Goal: Task Accomplishment & Management: Manage account settings

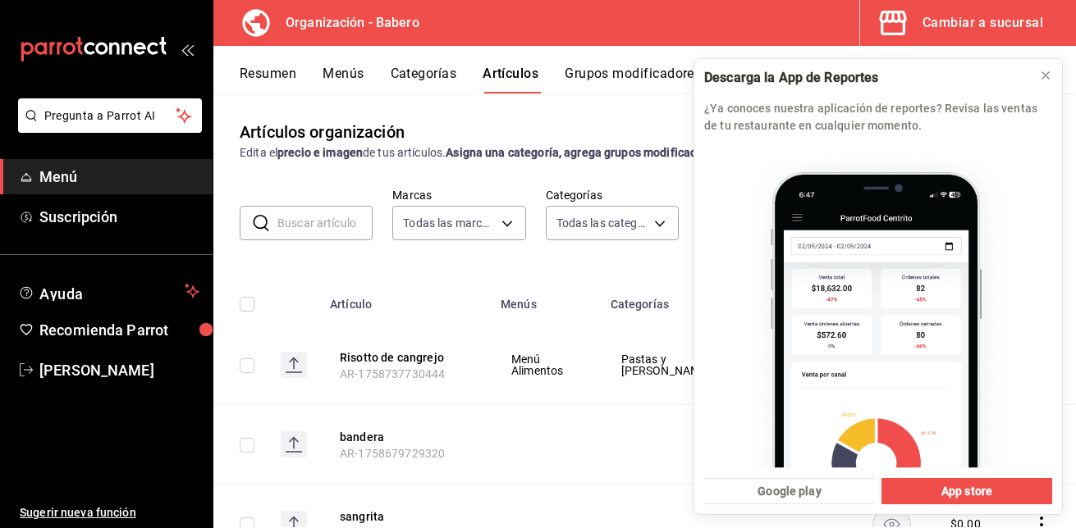
click at [594, 121] on div "Artículos organización Edita el precio e imagen de tus artículos. Asigna una ca…" at bounding box center [644, 141] width 862 height 42
click at [1048, 79] on icon at bounding box center [1045, 75] width 7 height 7
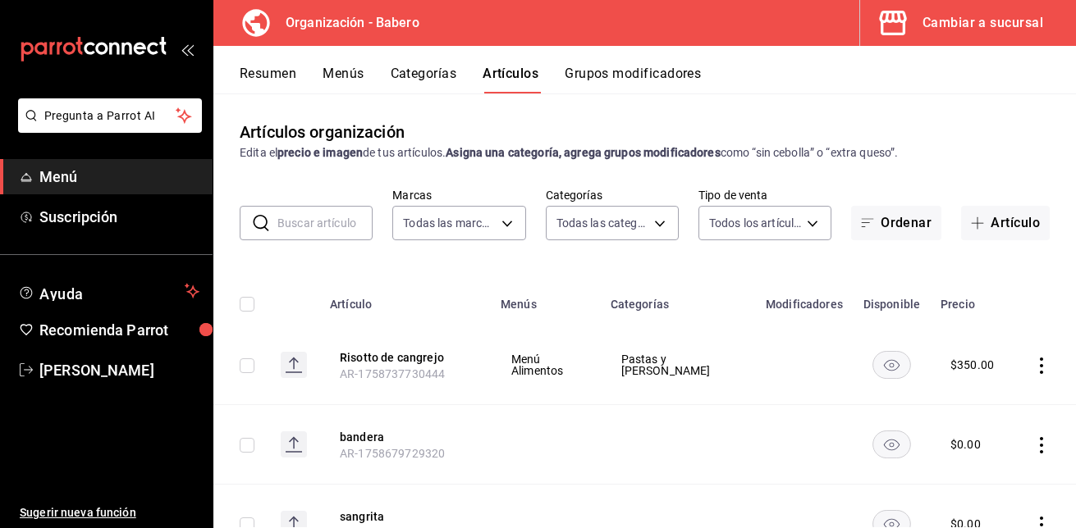
click at [652, 66] on button "Grupos modificadores" at bounding box center [632, 80] width 136 height 28
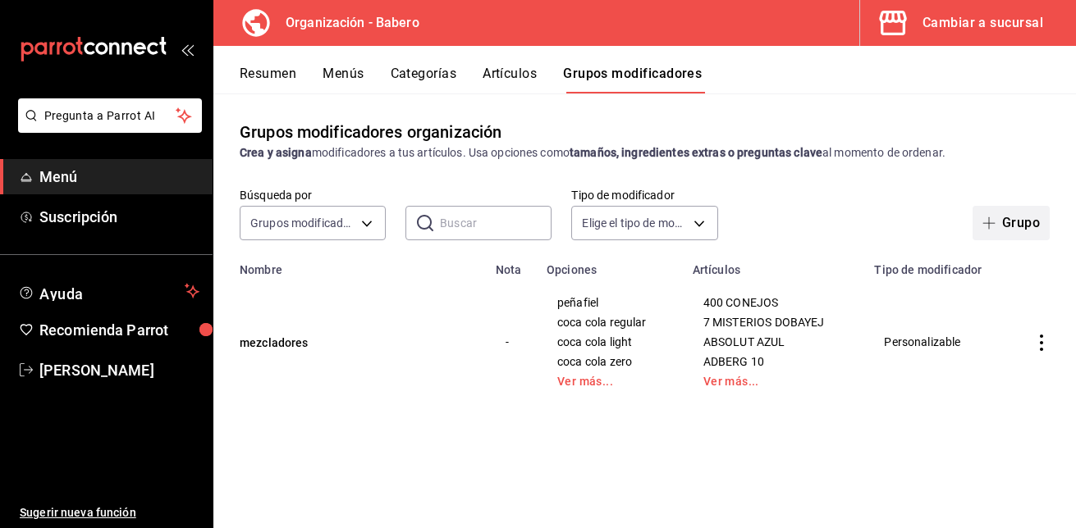
click at [1021, 219] on button "Grupo" at bounding box center [1010, 223] width 77 height 34
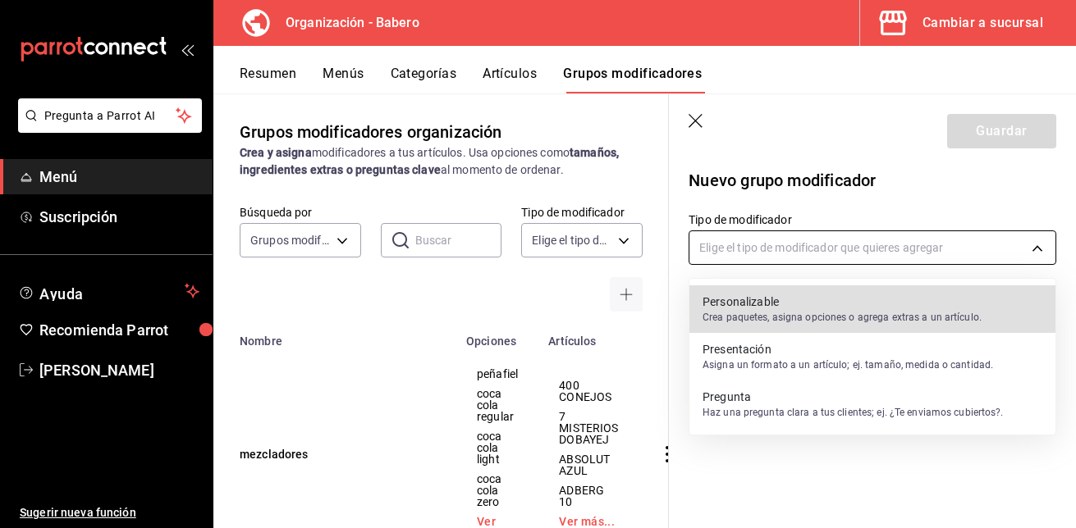
click at [1043, 244] on body "Pregunta a Parrot AI Menú Suscripción Ayuda Recomienda Parrot [PERSON_NAME] Sug…" at bounding box center [538, 264] width 1076 height 528
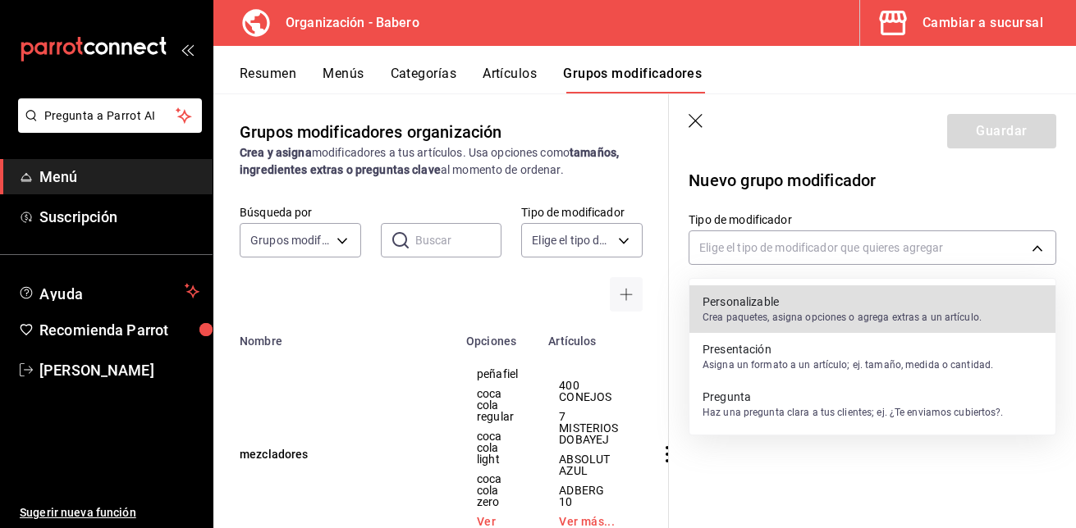
click at [866, 317] on p "Crea paquetes, asigna opciones o agrega extras a un artículo." at bounding box center [841, 317] width 279 height 15
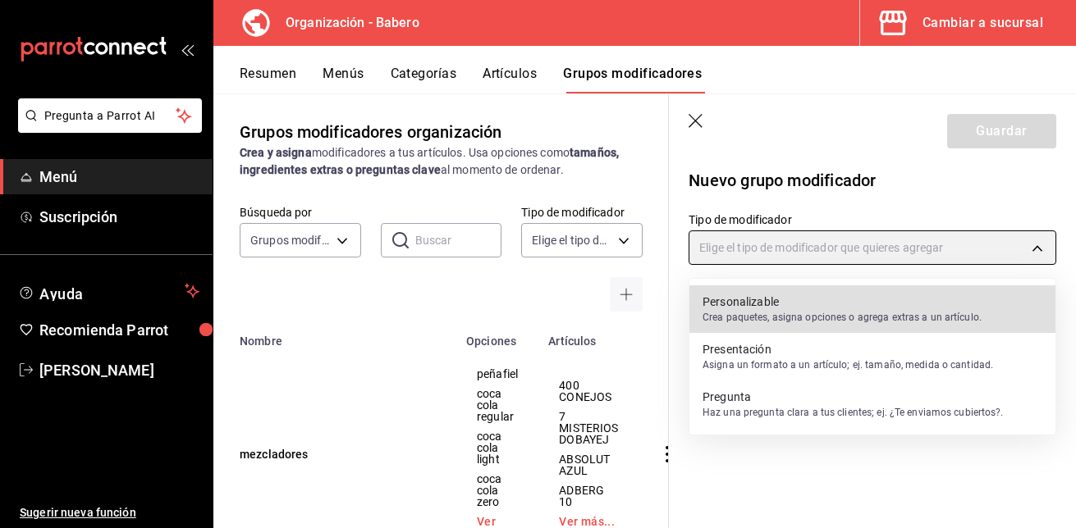
type input "CUSTOMIZABLE"
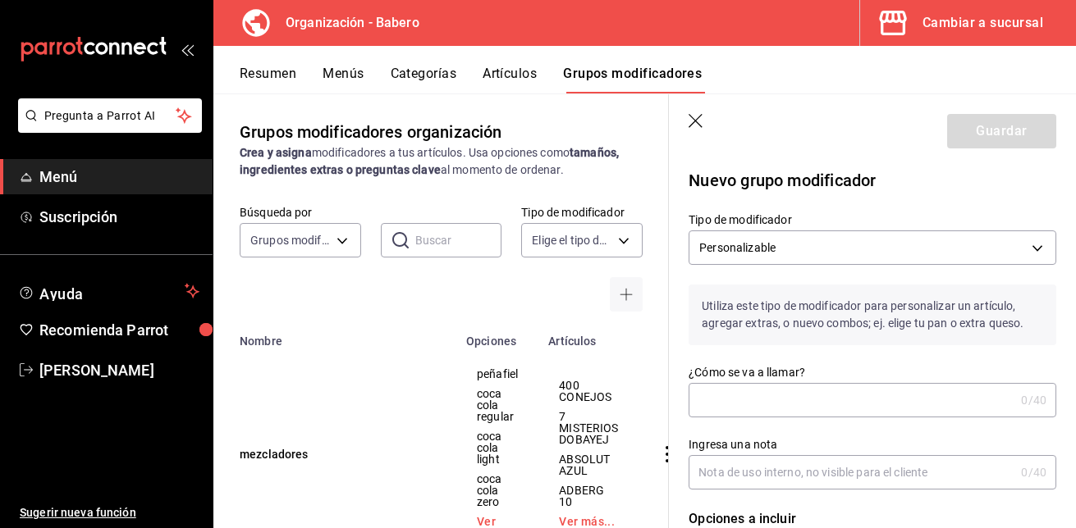
click at [763, 395] on input "¿Cómo se va a llamar?" at bounding box center [851, 400] width 326 height 33
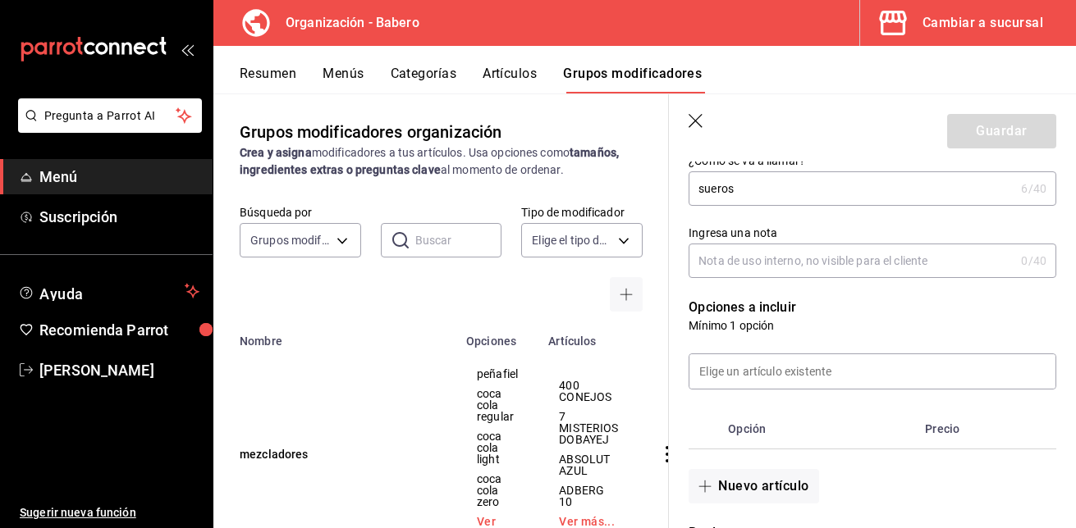
scroll to position [212, 0]
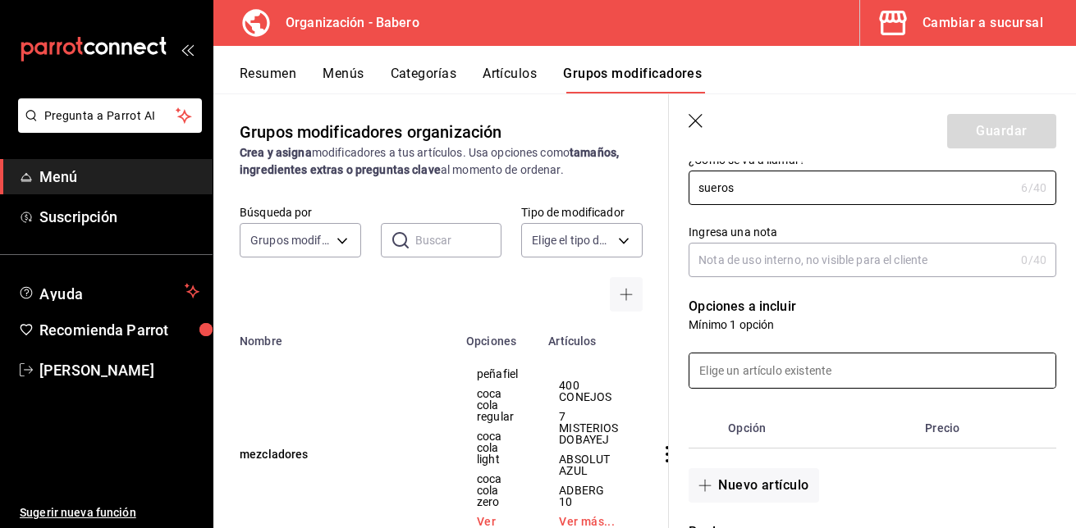
type input "sueros"
click at [770, 371] on input at bounding box center [872, 371] width 366 height 34
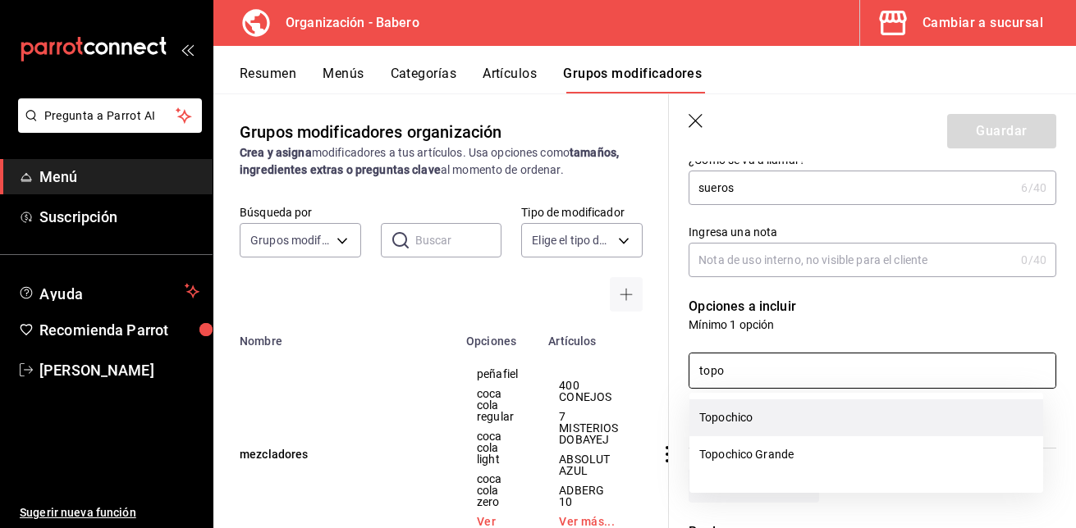
click at [747, 418] on li "Topochico" at bounding box center [866, 418] width 354 height 37
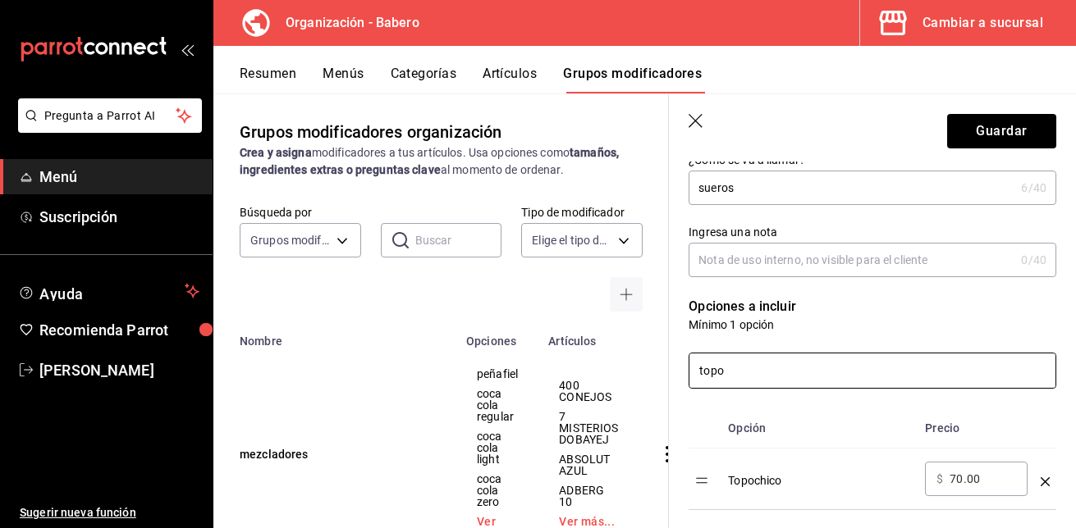
click at [751, 365] on input "topo" at bounding box center [872, 371] width 366 height 34
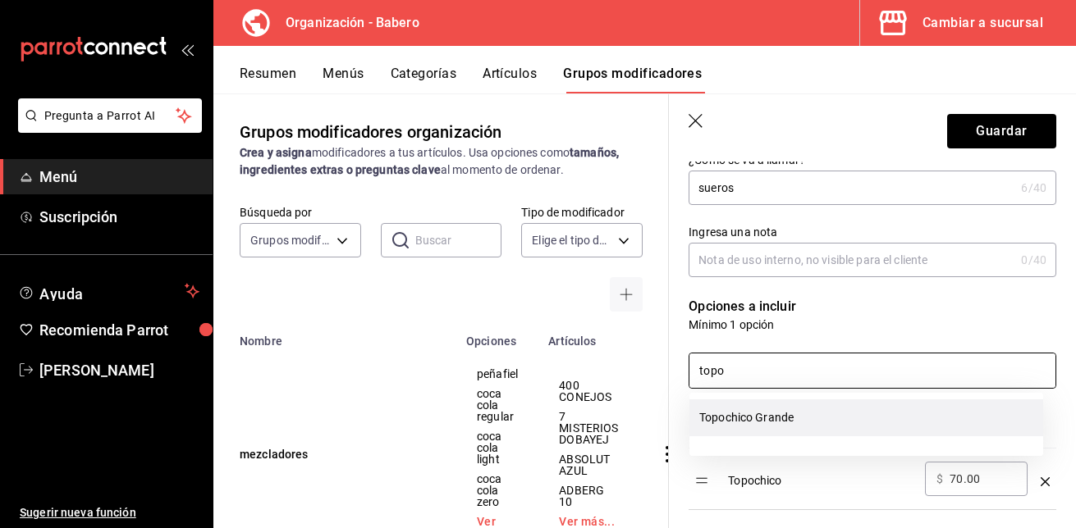
click at [741, 423] on li "Topochico Grande" at bounding box center [866, 418] width 354 height 37
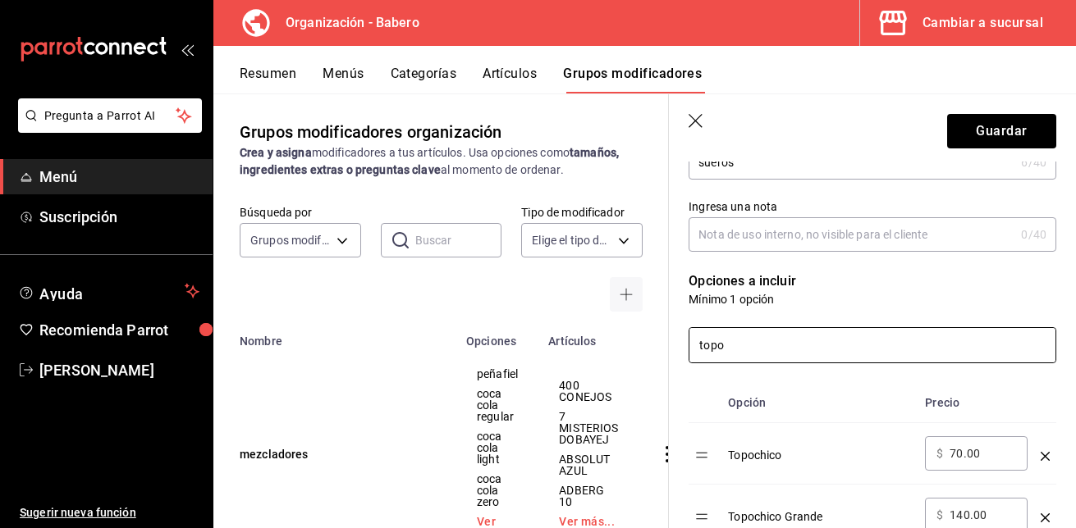
scroll to position [237, 0]
click at [746, 351] on input "topo" at bounding box center [872, 346] width 366 height 34
type input "t"
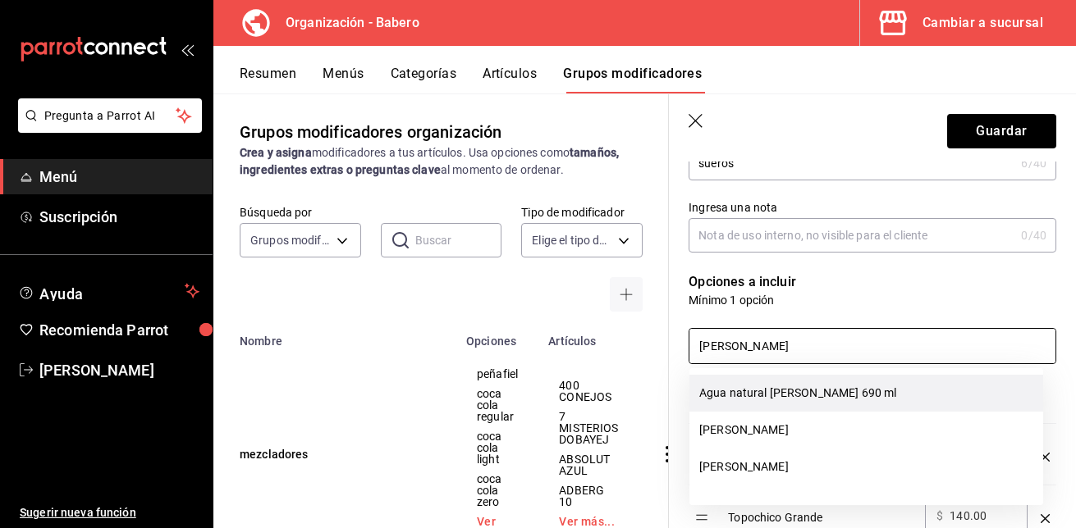
click at [744, 391] on li "Agua natural [PERSON_NAME] 690 ml" at bounding box center [866, 393] width 354 height 37
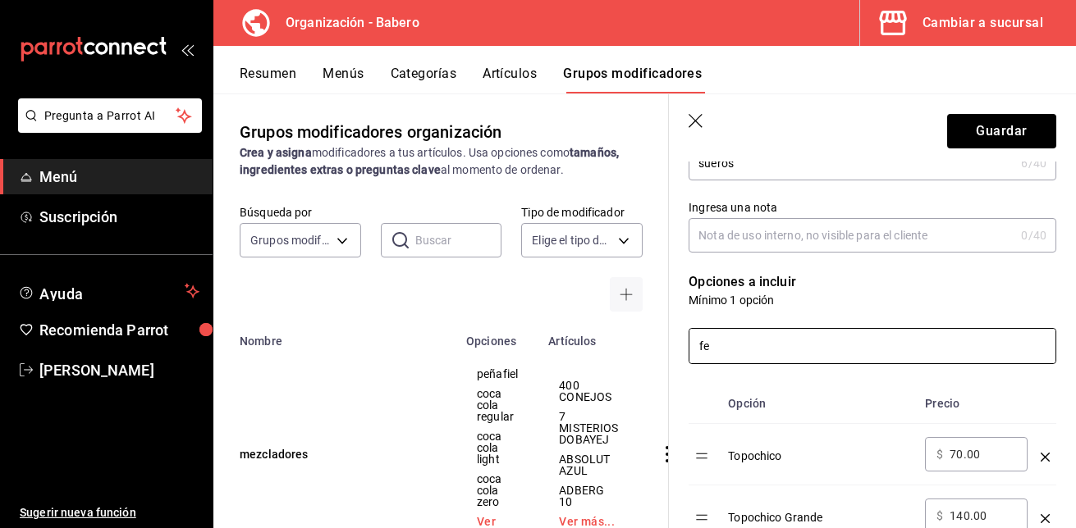
type input "f"
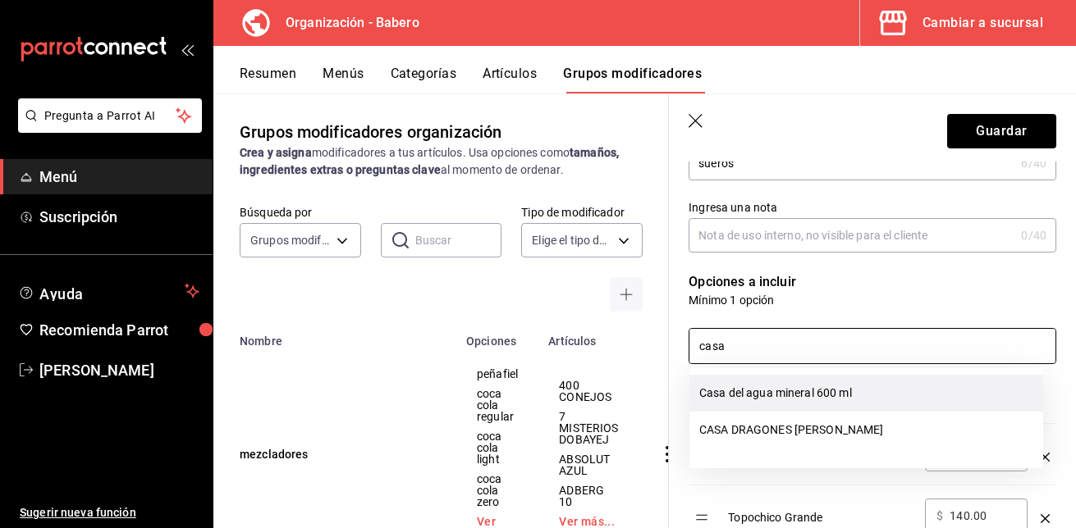
click at [752, 386] on li "Casa del agua mineral 600 ml" at bounding box center [866, 393] width 354 height 37
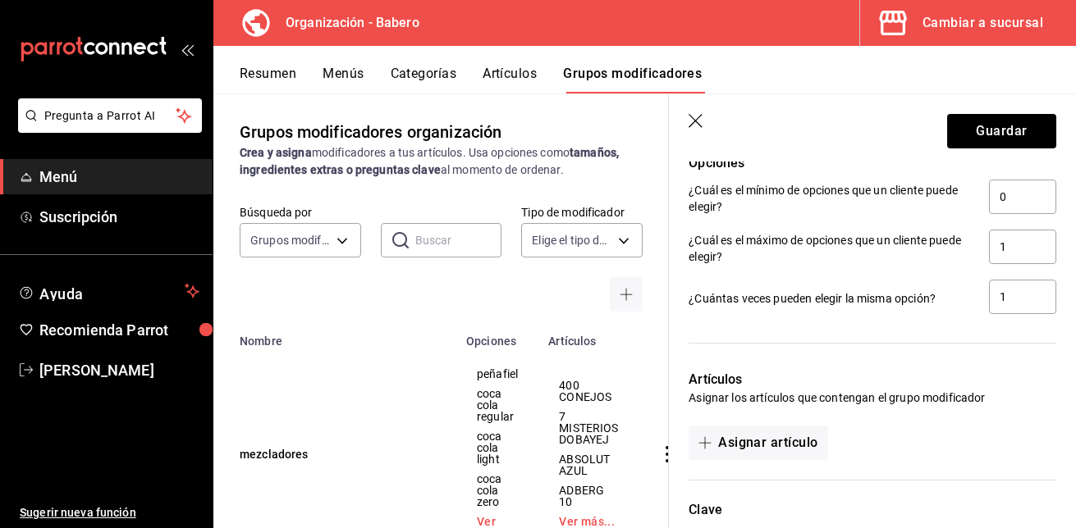
scroll to position [945, 0]
click at [757, 437] on button "Asignar artículo" at bounding box center [757, 444] width 139 height 34
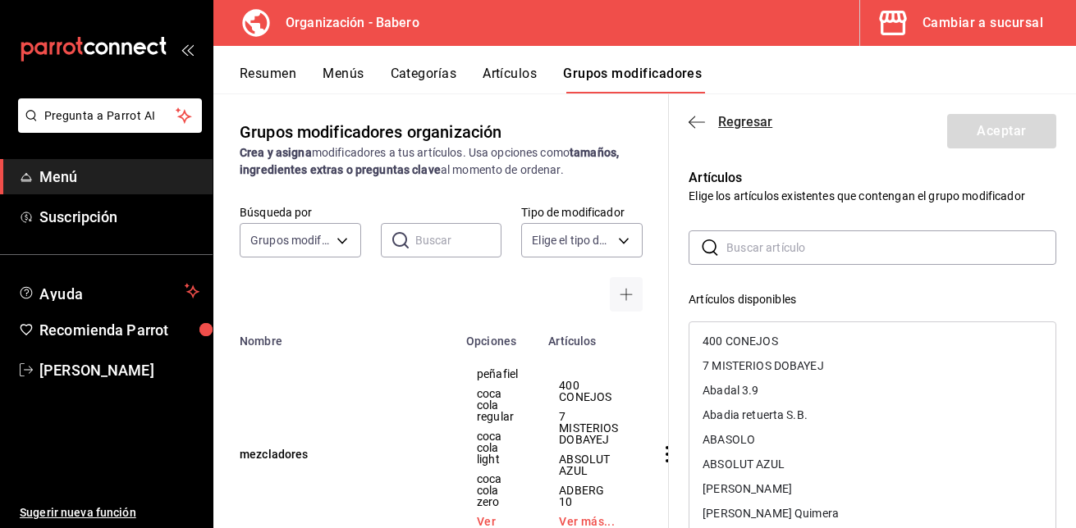
click at [701, 128] on icon "button" at bounding box center [696, 122] width 16 height 15
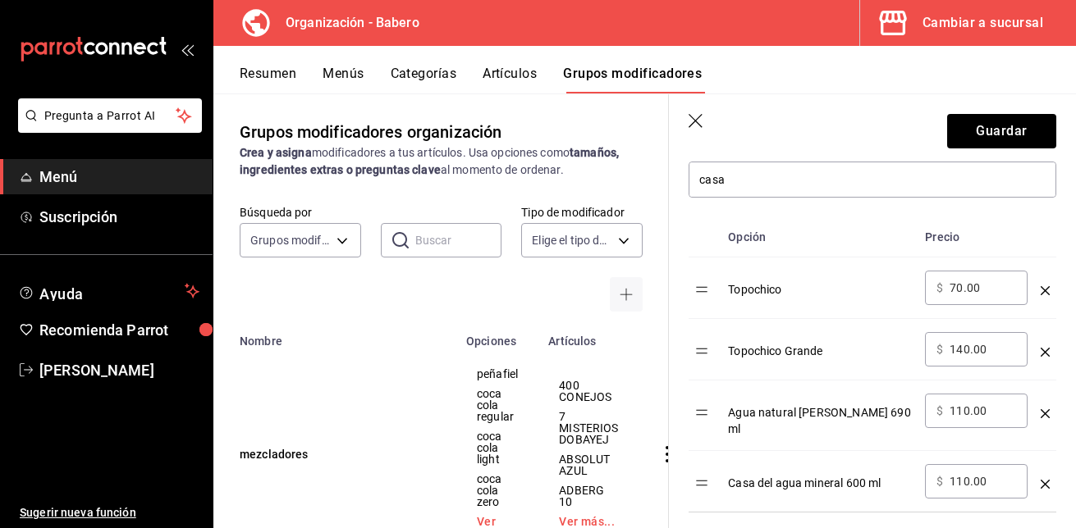
scroll to position [404, 0]
click at [1040, 292] on icon "optionsTable" at bounding box center [1044, 290] width 9 height 9
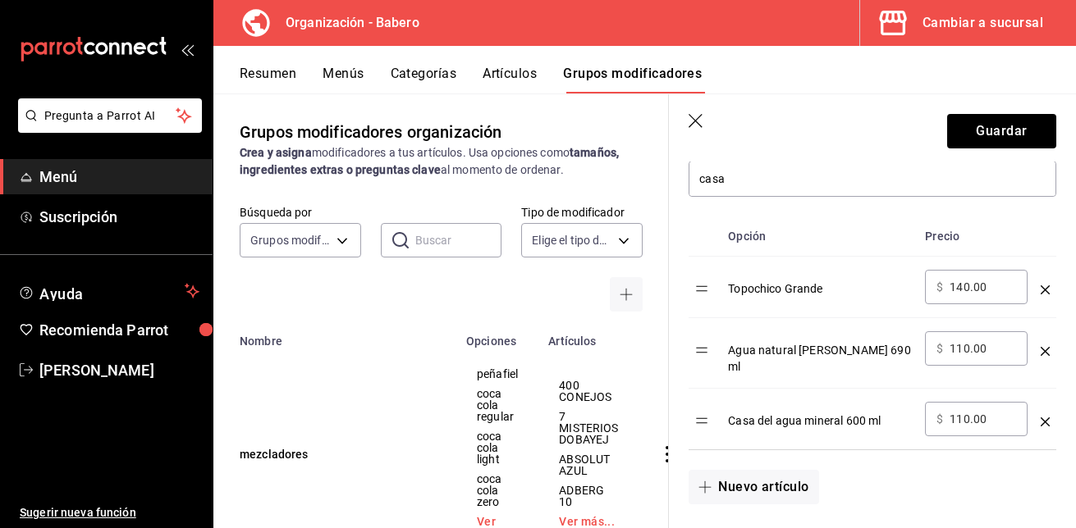
click at [1040, 292] on icon "optionsTable" at bounding box center [1044, 290] width 9 height 9
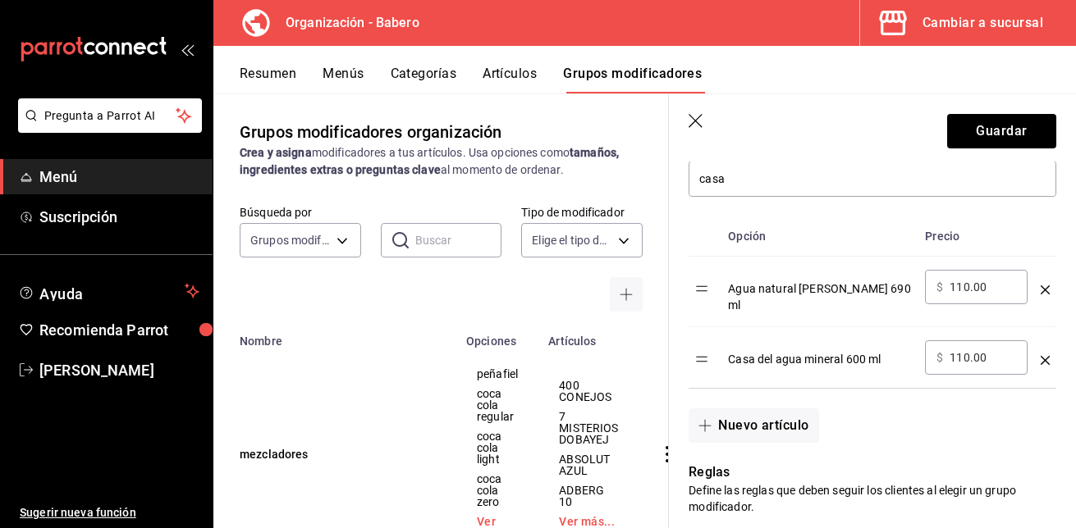
click at [1040, 292] on icon "optionsTable" at bounding box center [1044, 290] width 9 height 9
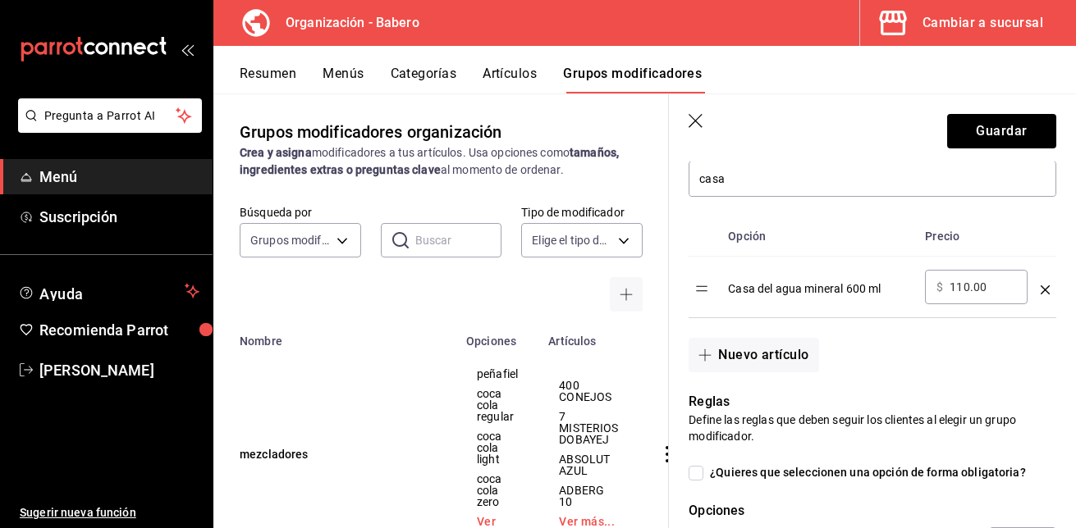
click at [1040, 292] on icon "optionsTable" at bounding box center [1044, 290] width 9 height 9
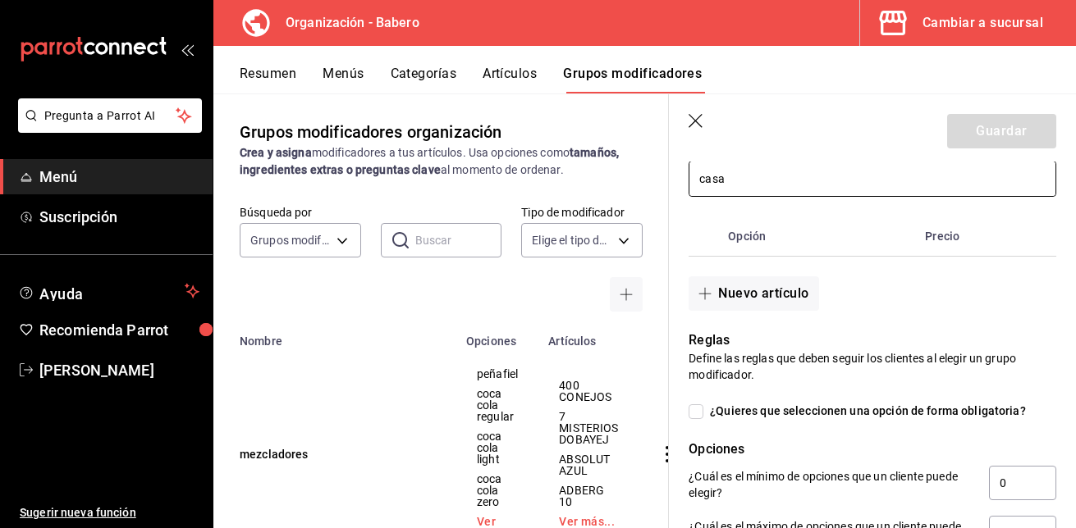
click at [739, 185] on input "casa" at bounding box center [872, 179] width 366 height 34
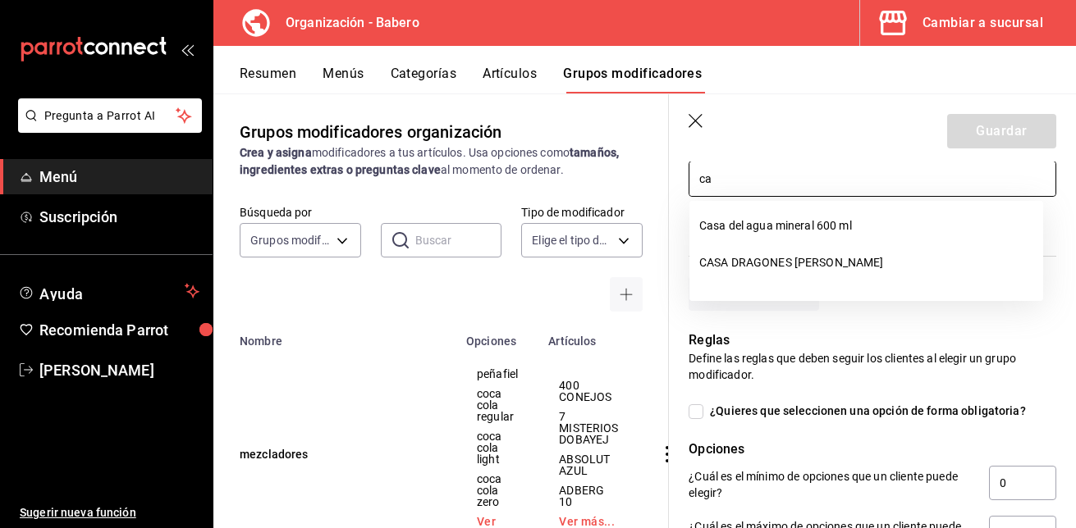
type input "c"
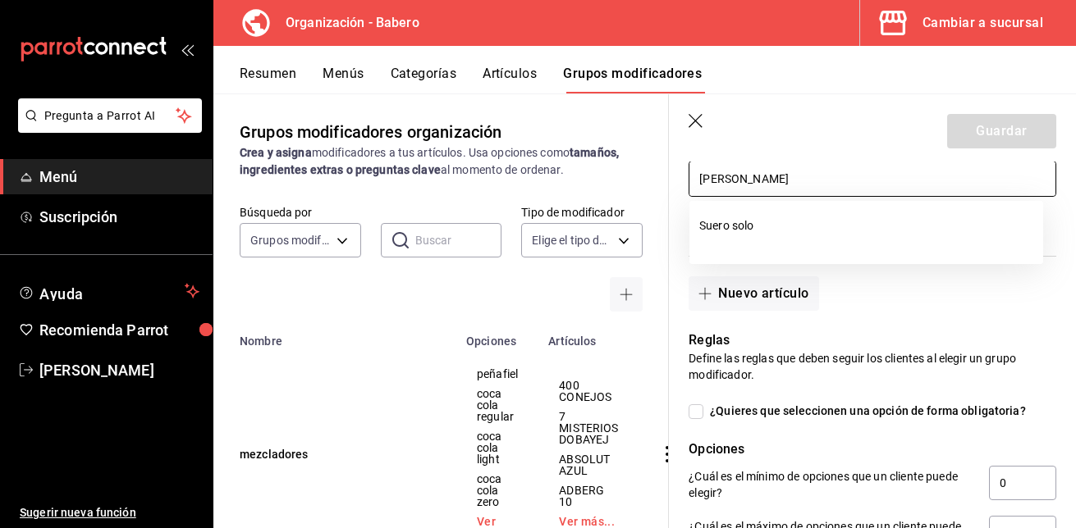
type input "[PERSON_NAME]"
click at [636, 251] on div "Búsqueda por Grupos modificadores GROUP ​ ​ Tipo de modificador Elige el tipo d…" at bounding box center [440, 258] width 455 height 107
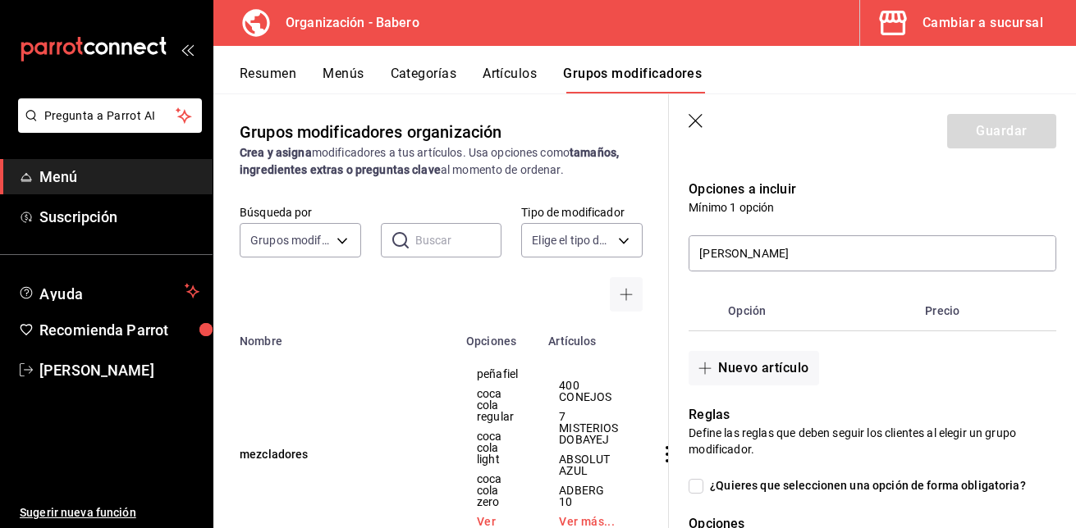
scroll to position [331, 0]
click at [782, 241] on input "[PERSON_NAME]" at bounding box center [872, 252] width 366 height 34
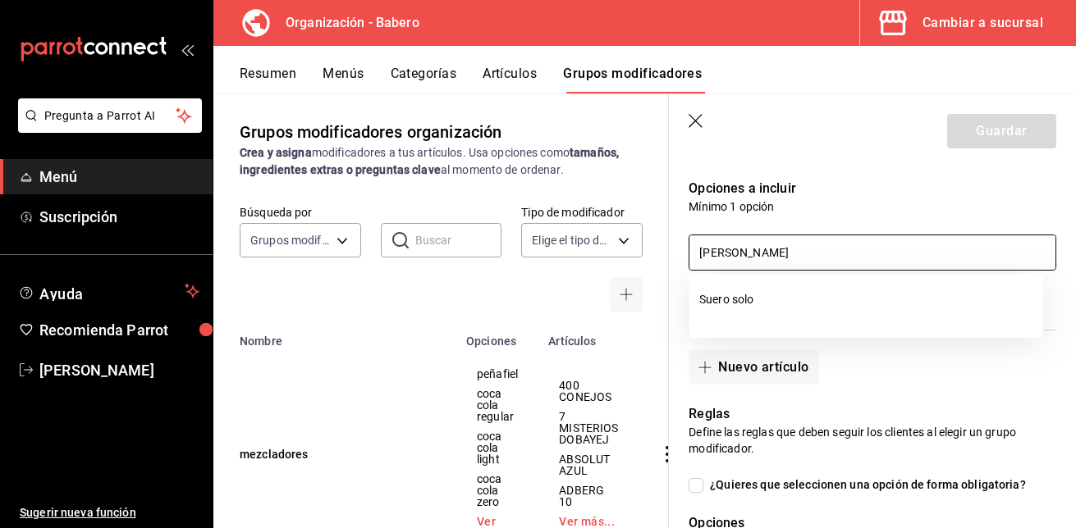
click at [782, 241] on input "[PERSON_NAME]" at bounding box center [872, 252] width 366 height 34
click at [749, 317] on th "Opción" at bounding box center [819, 309] width 197 height 39
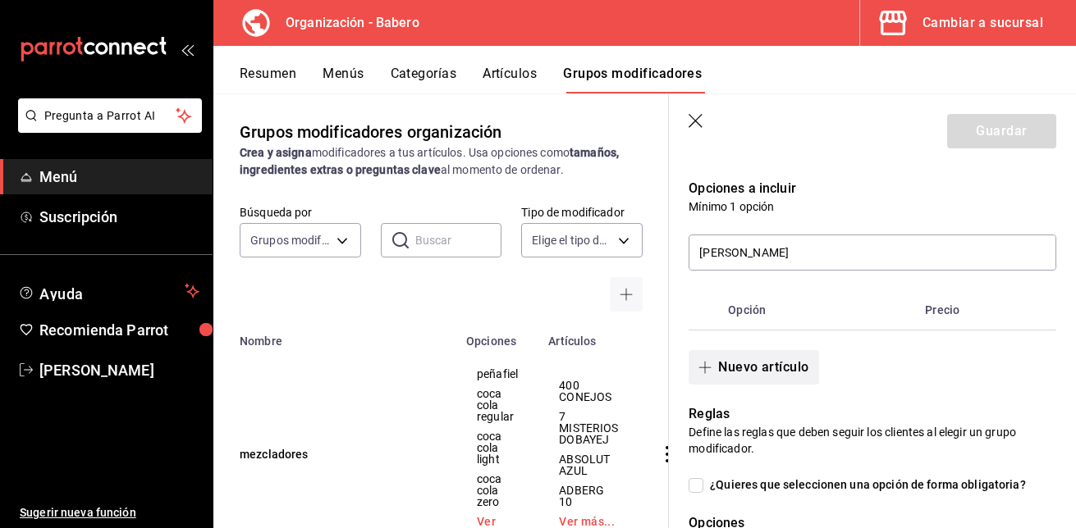
click at [747, 367] on button "Nuevo artículo" at bounding box center [753, 367] width 130 height 34
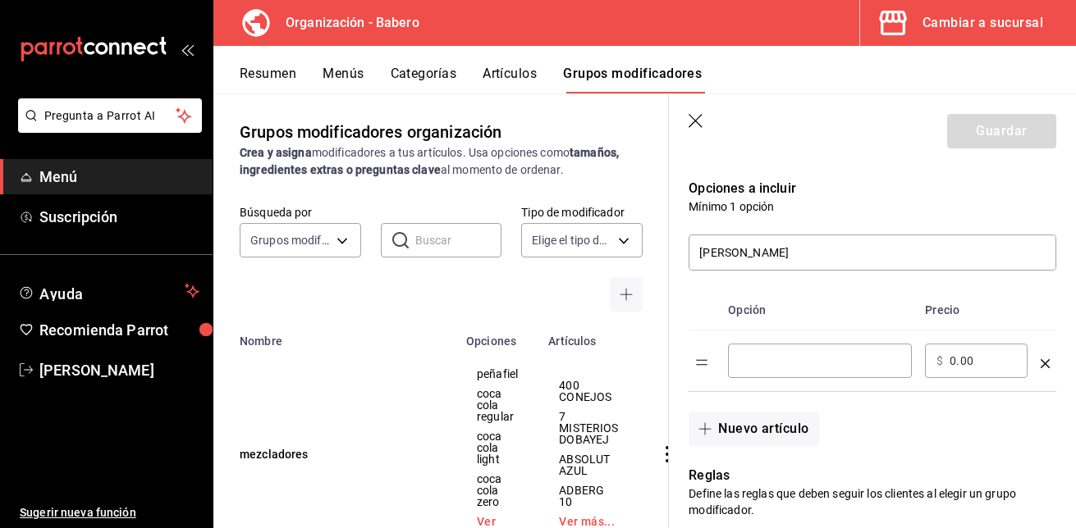
click at [747, 367] on input "optionsTable" at bounding box center [819, 361] width 161 height 16
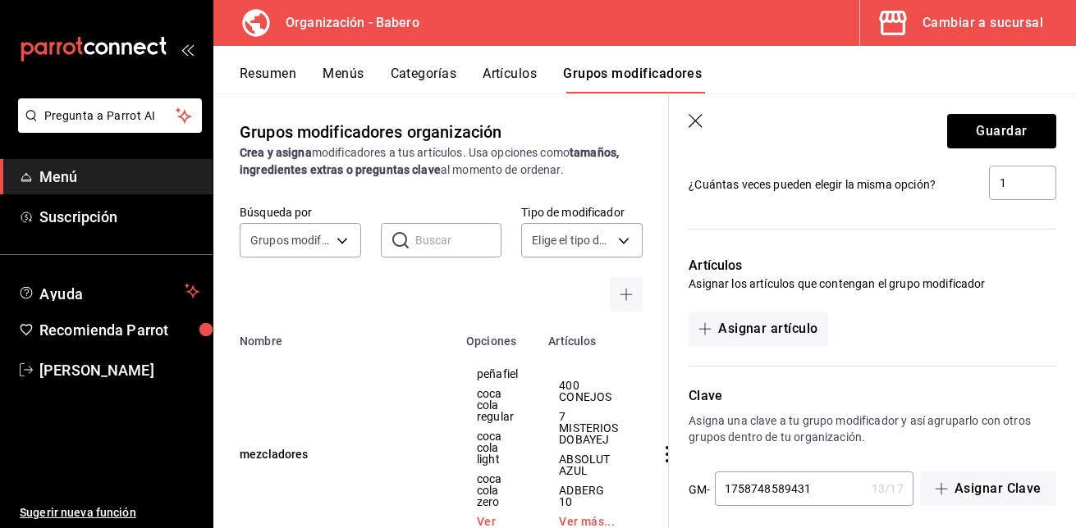
scroll to position [879, 0]
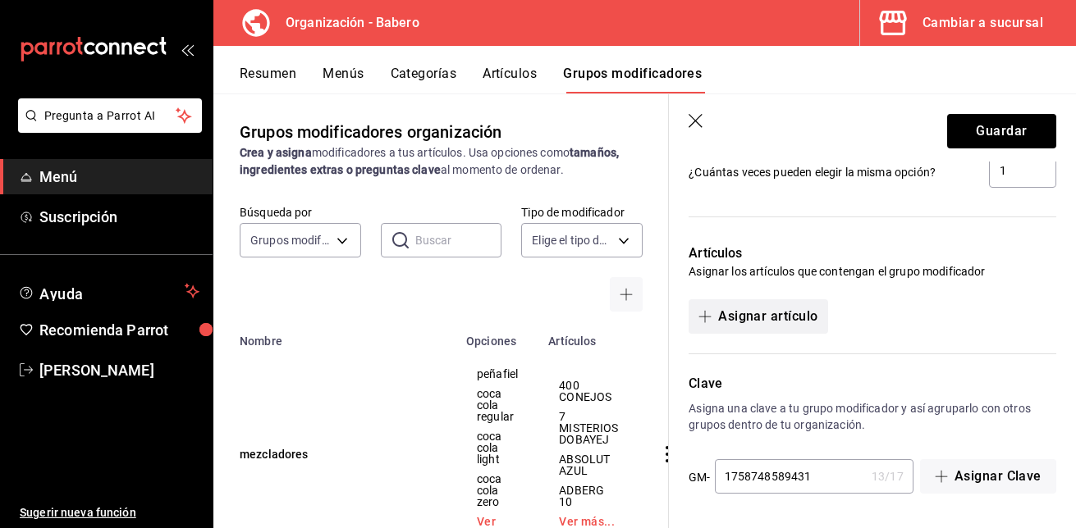
type input "[PERSON_NAME]"
click at [759, 313] on button "Asignar artículo" at bounding box center [757, 316] width 139 height 34
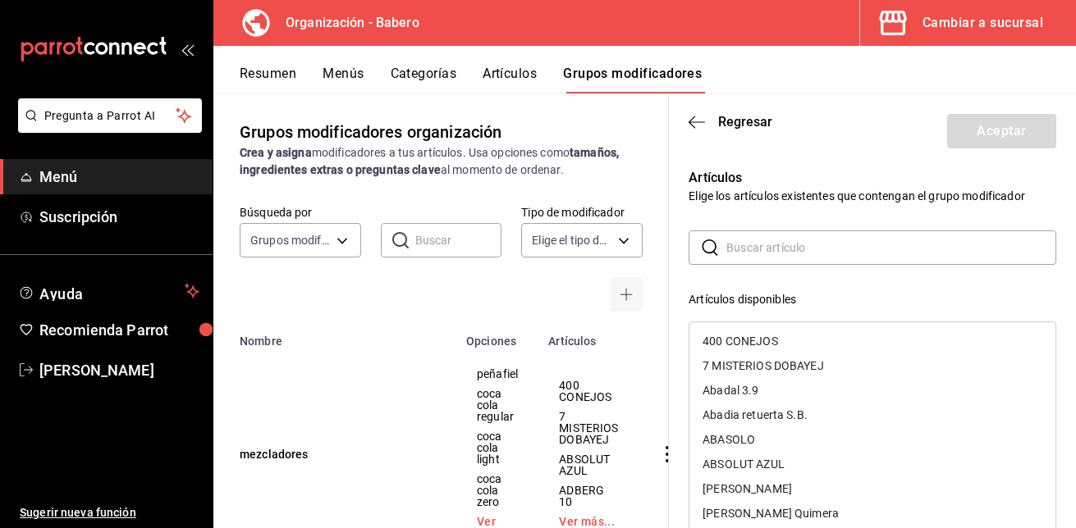
click at [764, 254] on input "text" at bounding box center [891, 247] width 330 height 33
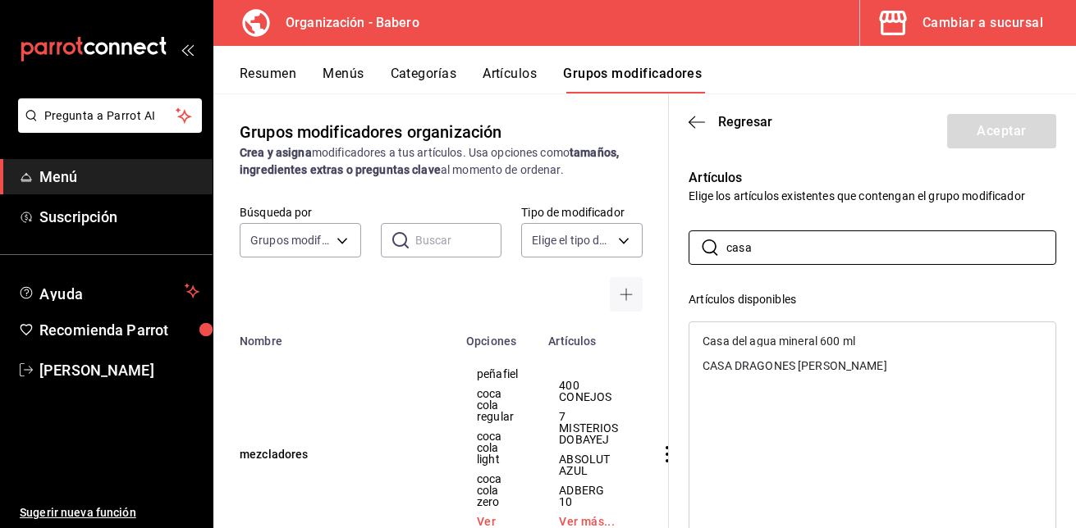
click at [767, 336] on div "Casa del agua mineral 600 ml" at bounding box center [778, 341] width 153 height 11
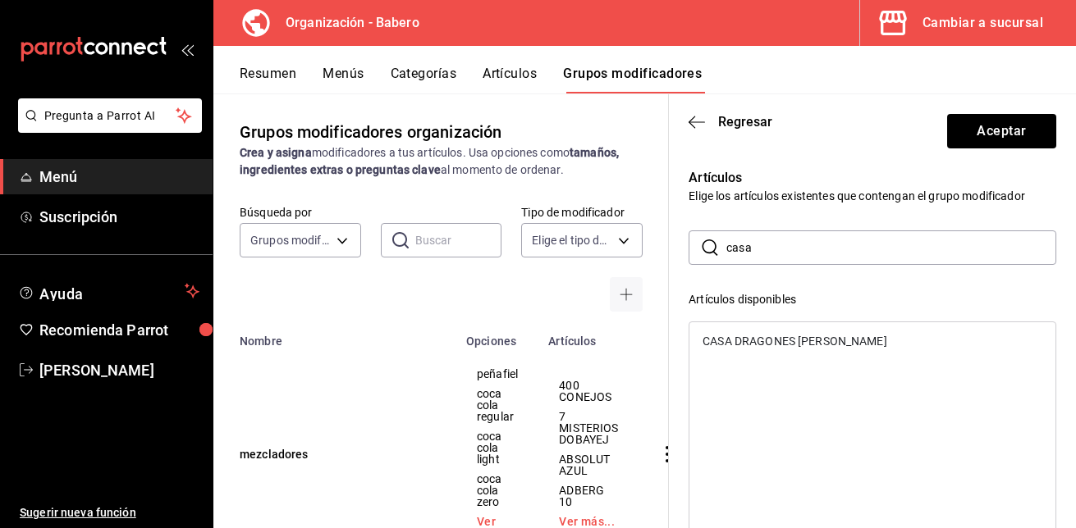
click at [772, 237] on input "casa" at bounding box center [891, 247] width 330 height 33
type input "c"
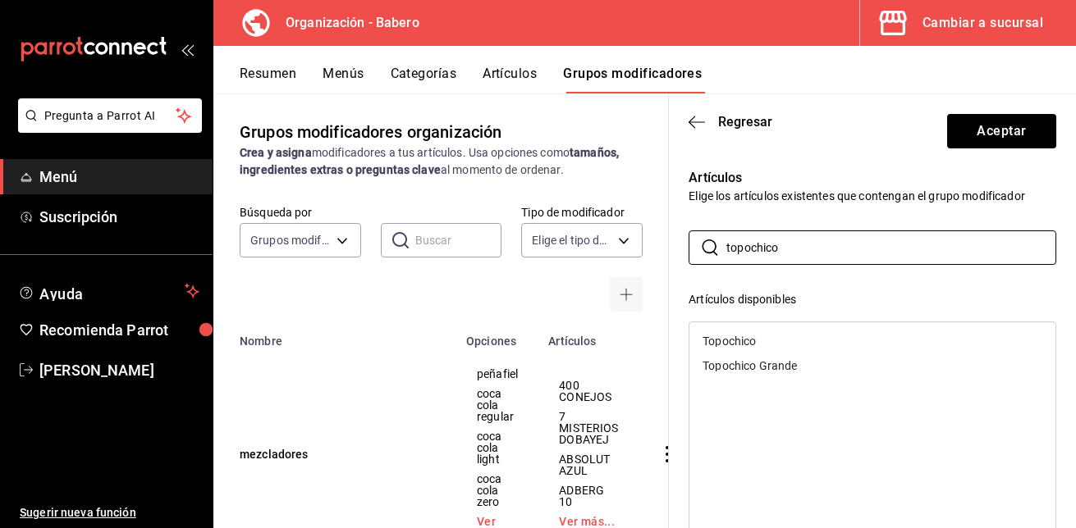
click at [749, 340] on div "Topochico" at bounding box center [728, 341] width 53 height 11
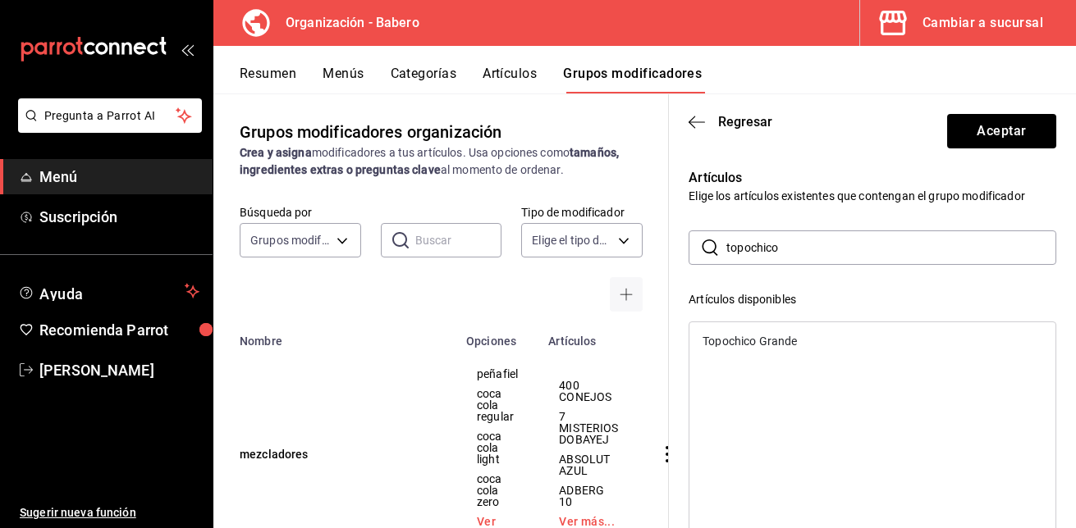
click at [749, 340] on div "Topochico Grande" at bounding box center [749, 341] width 94 height 11
click at [796, 244] on input "topochico" at bounding box center [891, 247] width 330 height 33
type input "t"
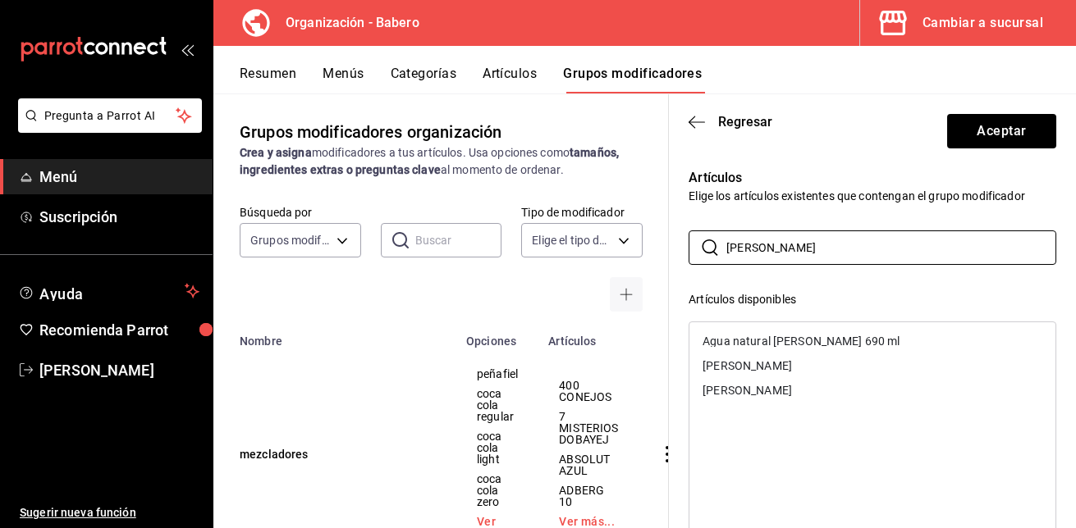
click at [779, 340] on div "Agua natural [PERSON_NAME] 690 ml" at bounding box center [800, 341] width 197 height 11
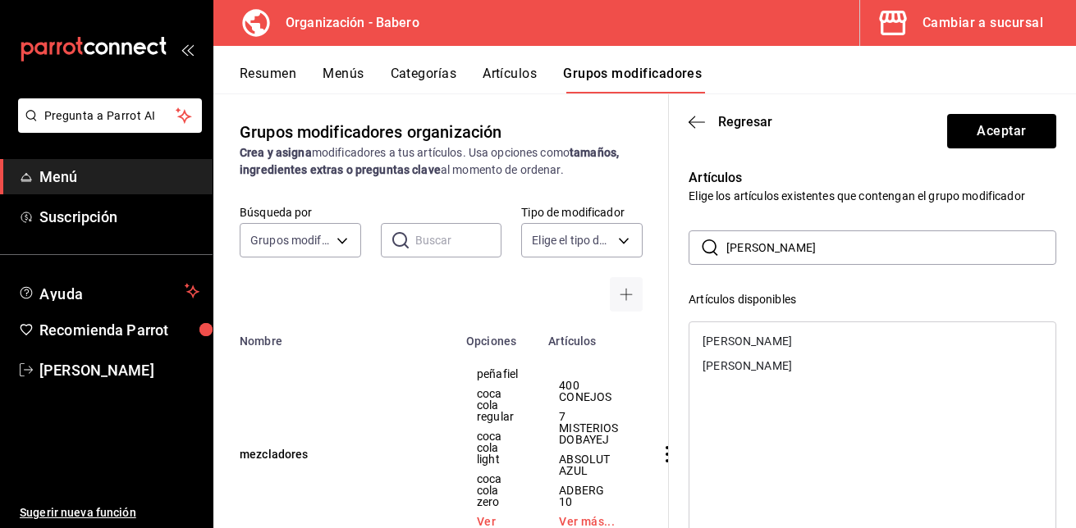
click at [816, 180] on p "Artículos" at bounding box center [872, 178] width 368 height 20
click at [779, 248] on input "[PERSON_NAME]" at bounding box center [891, 247] width 330 height 33
type input "f"
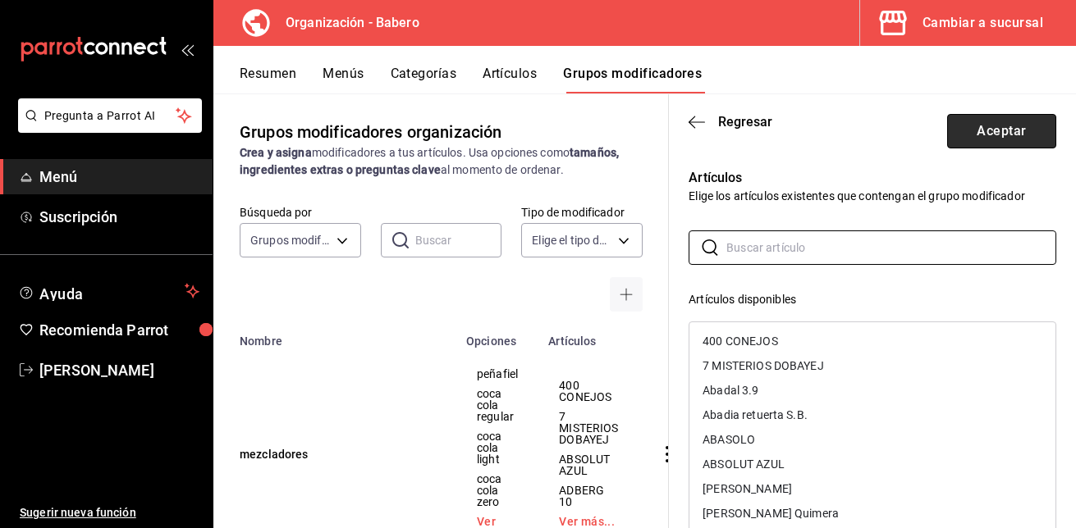
click at [971, 133] on button "Aceptar" at bounding box center [1001, 131] width 109 height 34
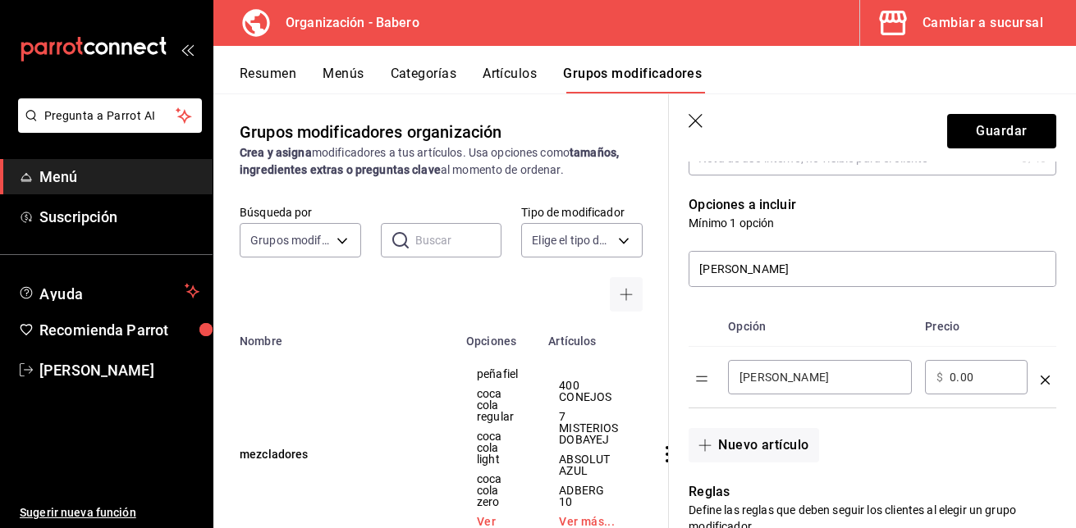
scroll to position [312, 0]
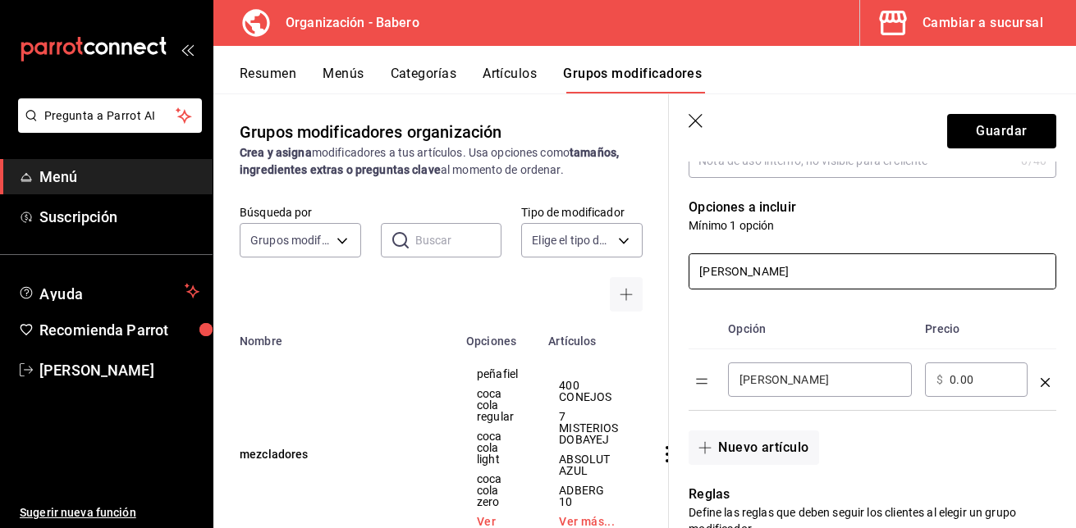
click at [751, 267] on input "[PERSON_NAME]" at bounding box center [872, 271] width 366 height 34
type input "s"
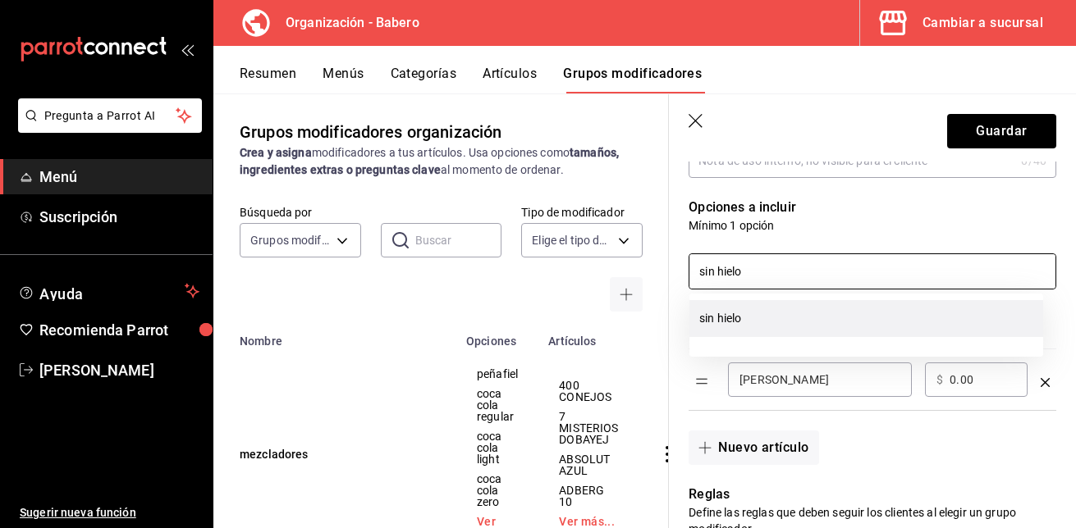
click at [731, 322] on li "sin hielo" at bounding box center [866, 318] width 354 height 37
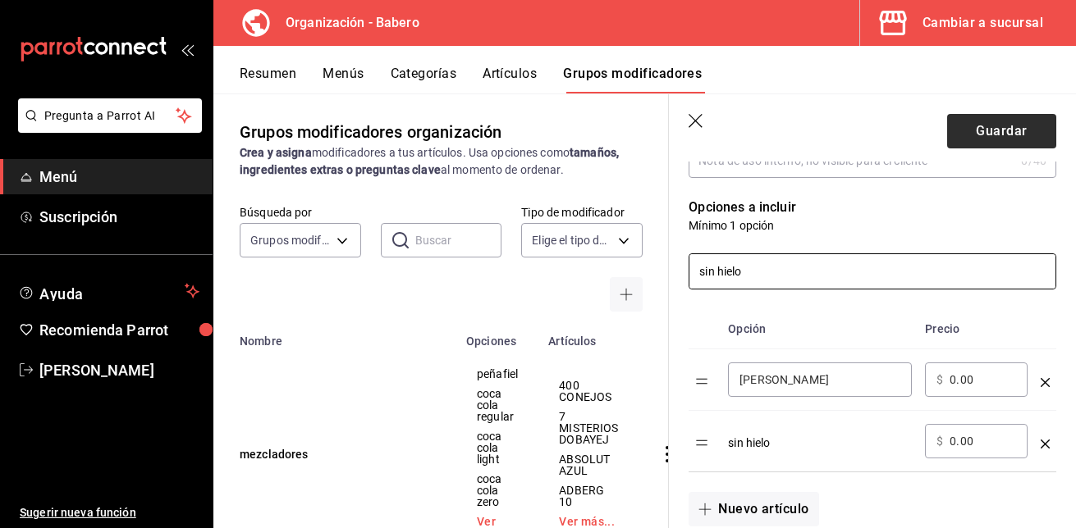
type input "sin hielo"
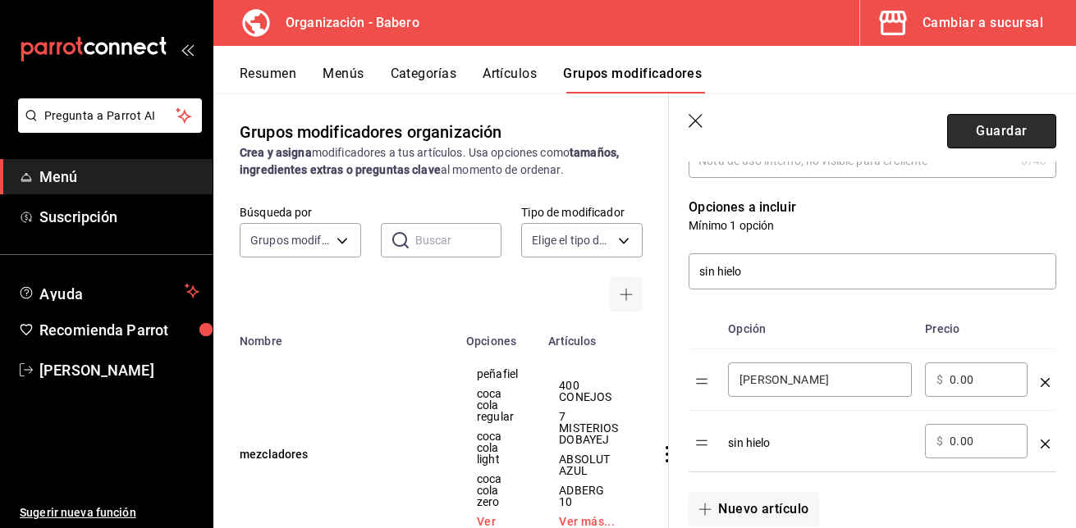
click at [989, 122] on button "Guardar" at bounding box center [1001, 131] width 109 height 34
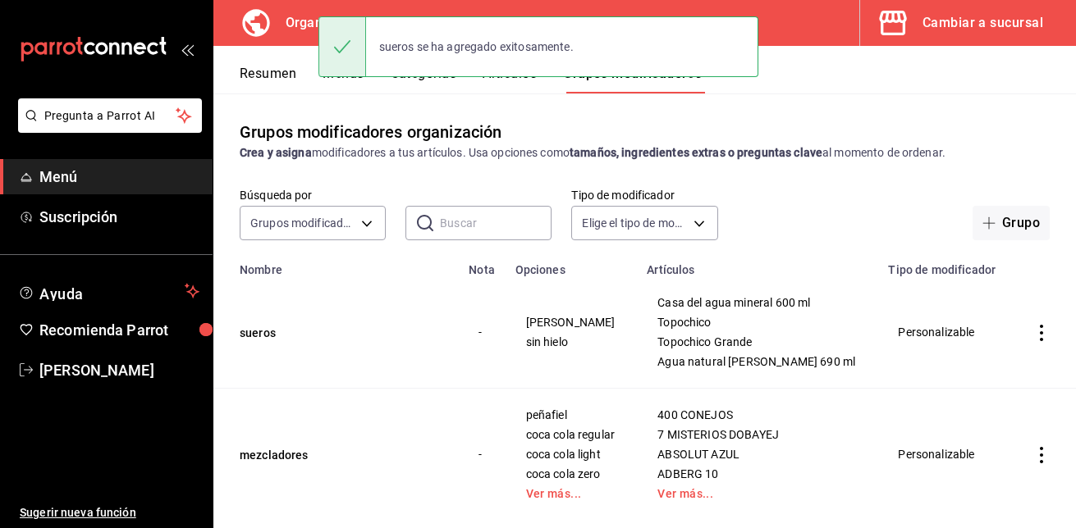
click at [321, 98] on div "Grupos modificadores organización Crea y asigna modificadores a tus artículos. …" at bounding box center [644, 311] width 862 height 434
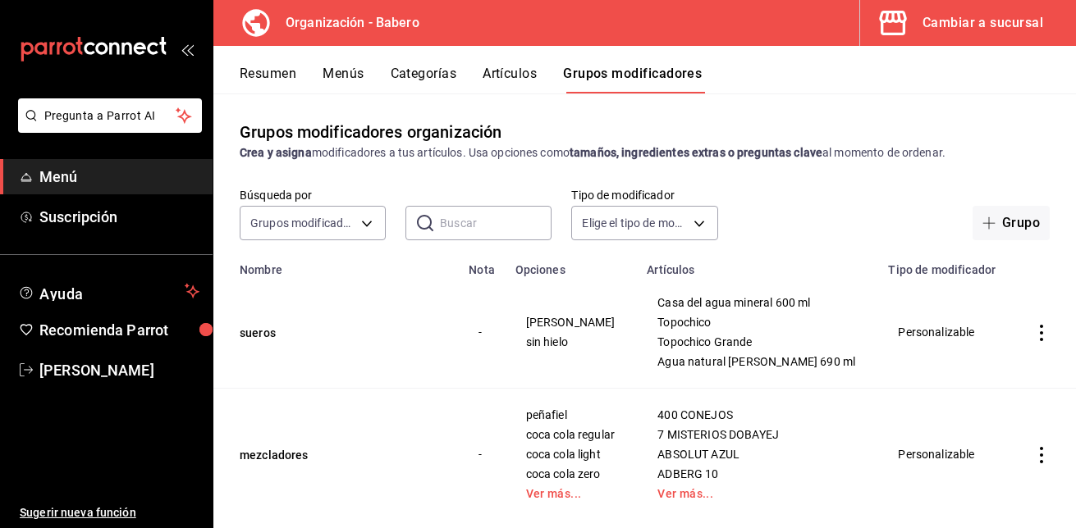
click at [344, 70] on button "Menús" at bounding box center [342, 80] width 41 height 28
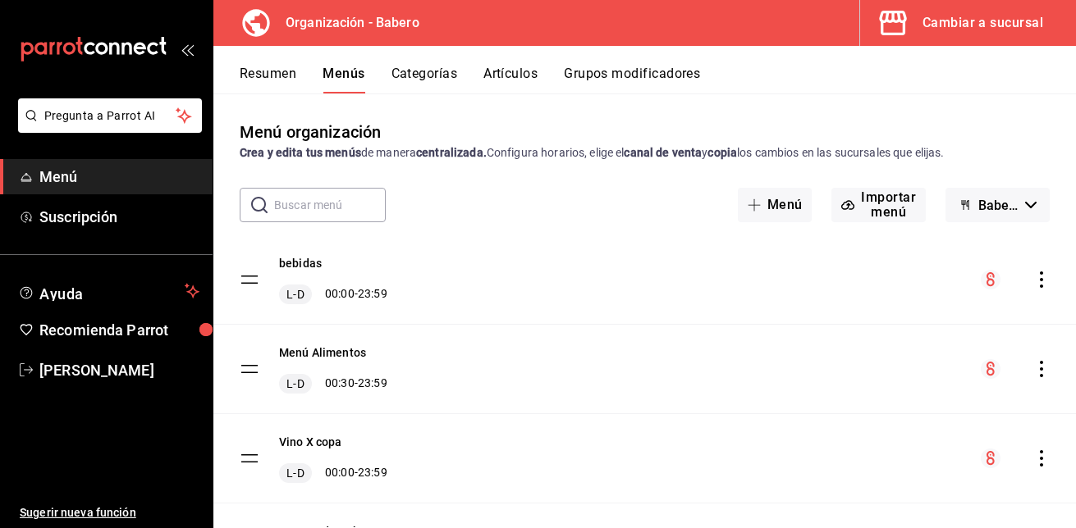
click at [1033, 283] on icon "actions" at bounding box center [1041, 280] width 16 height 16
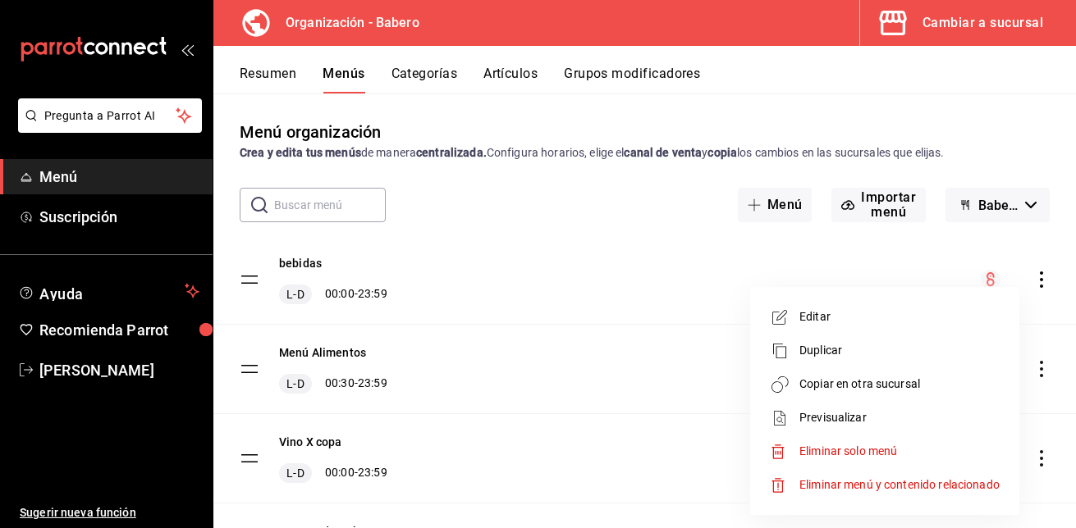
click at [916, 384] on span "Copiar en otra sucursal" at bounding box center [899, 384] width 200 height 17
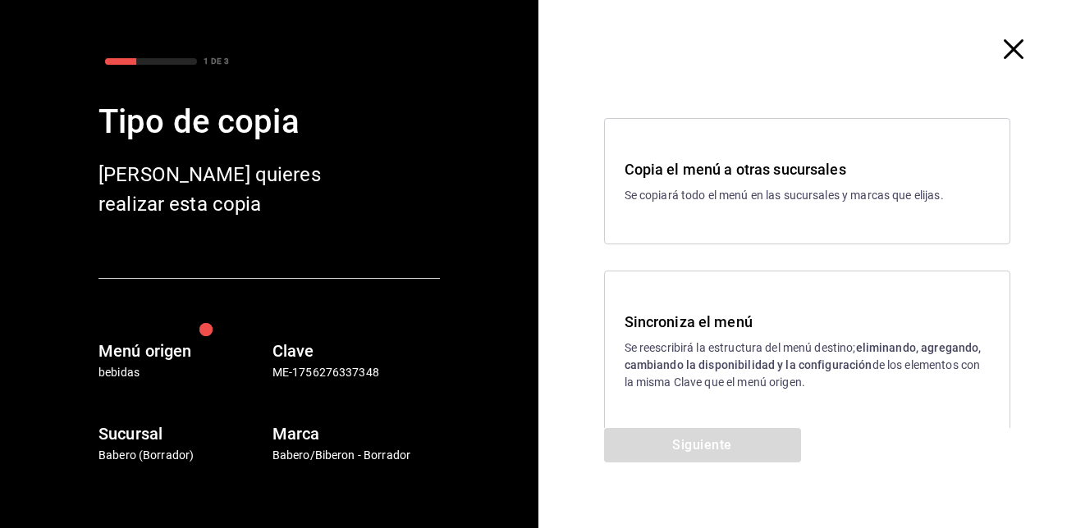
click at [701, 318] on h3 "Sincroniza el menú" at bounding box center [807, 322] width 366 height 22
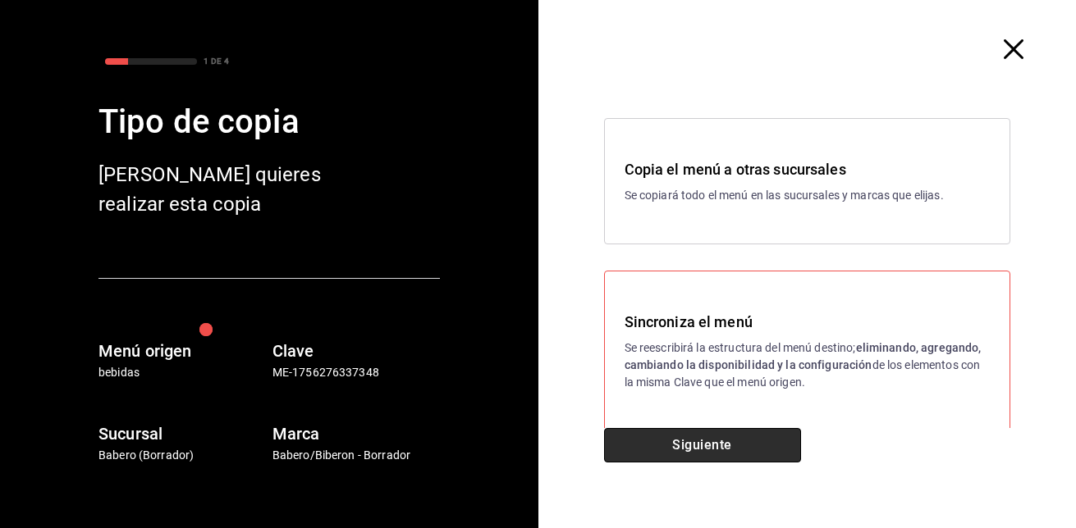
click at [631, 450] on button "Siguiente" at bounding box center [702, 445] width 197 height 34
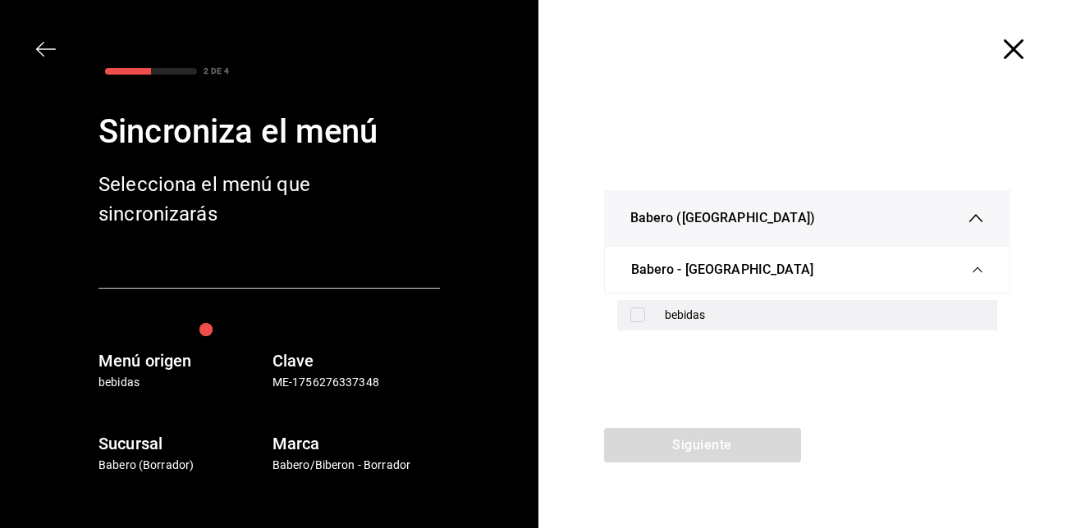
click at [637, 319] on input "checkbox" at bounding box center [637, 315] width 15 height 15
checkbox input "true"
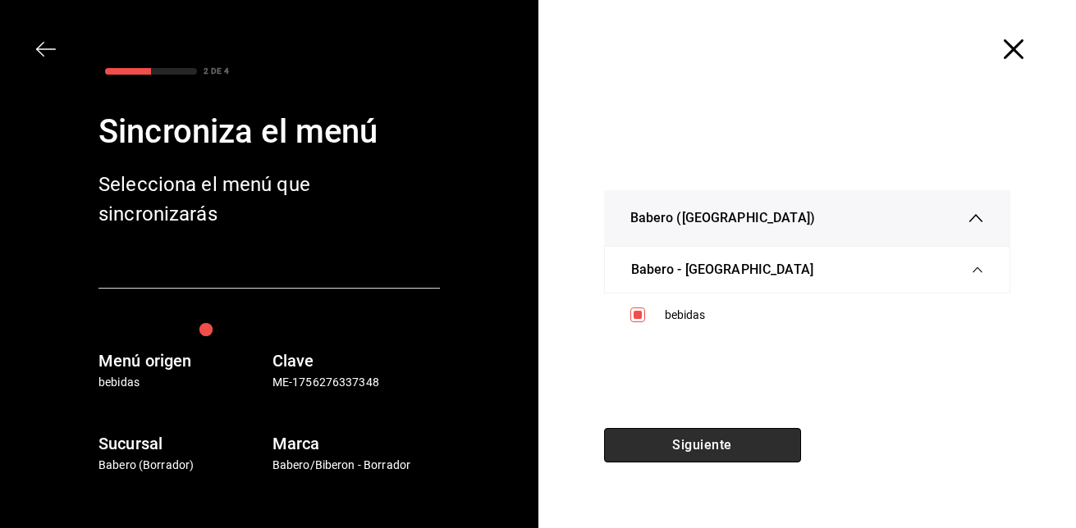
click at [683, 438] on button "Siguiente" at bounding box center [702, 445] width 197 height 34
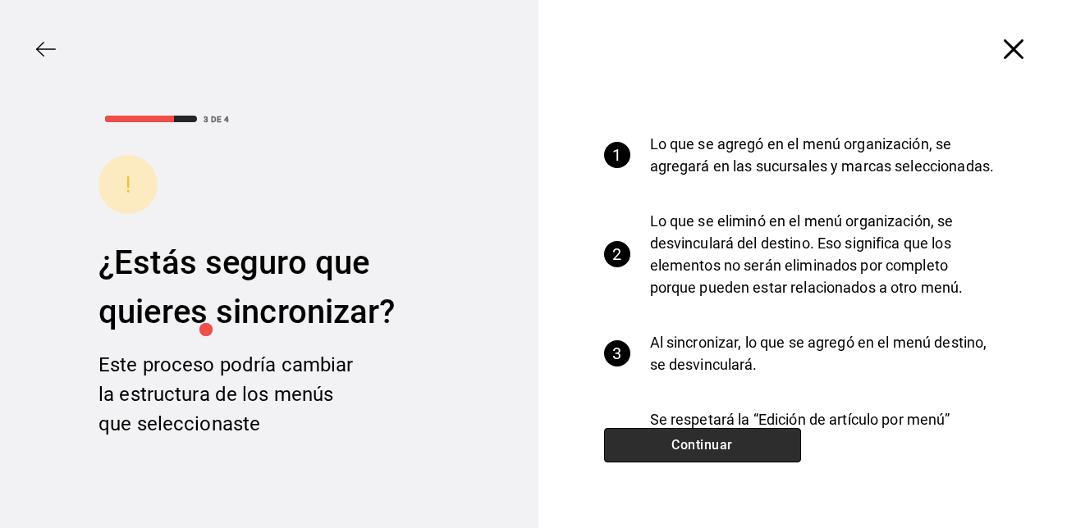
click at [683, 438] on button "Continuar" at bounding box center [702, 445] width 197 height 34
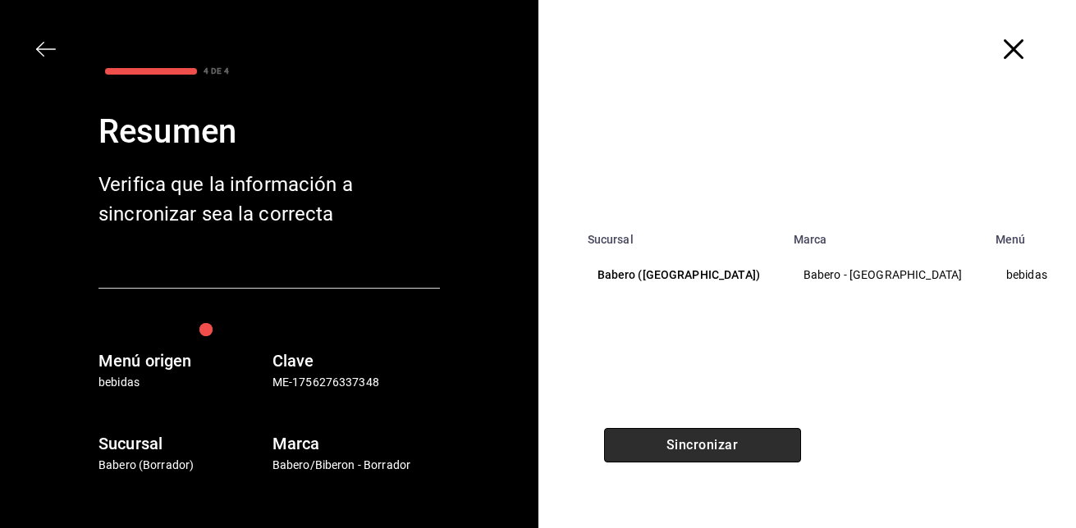
click at [683, 438] on button "Sincronizar" at bounding box center [702, 445] width 197 height 34
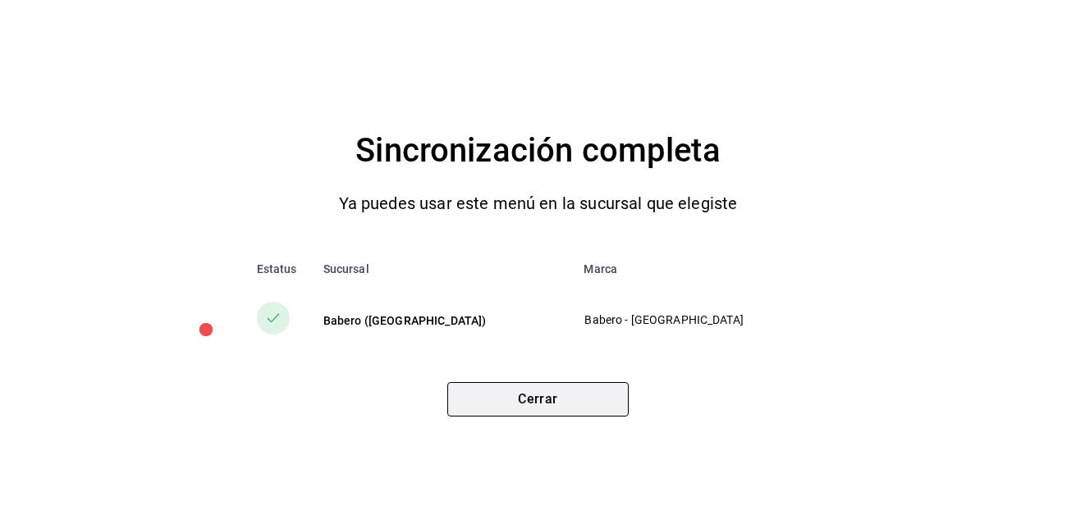
click at [530, 391] on button "Cerrar" at bounding box center [537, 399] width 181 height 34
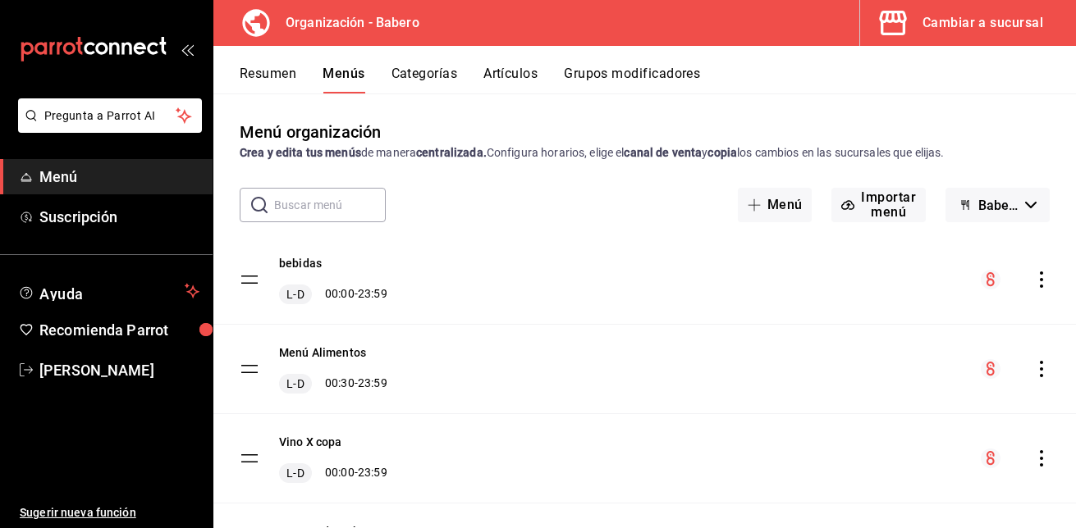
click at [610, 71] on button "Grupos modificadores" at bounding box center [632, 80] width 136 height 28
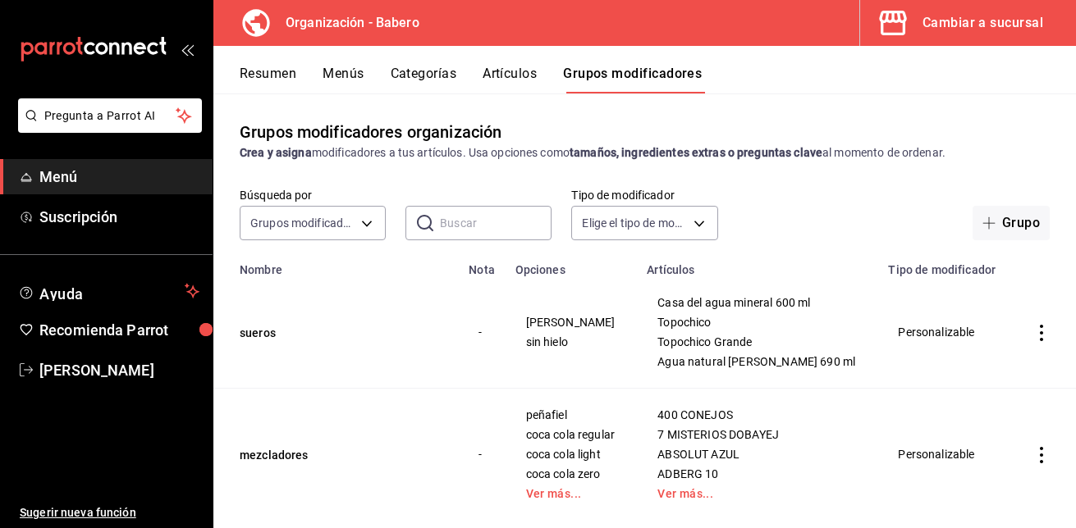
scroll to position [33, 0]
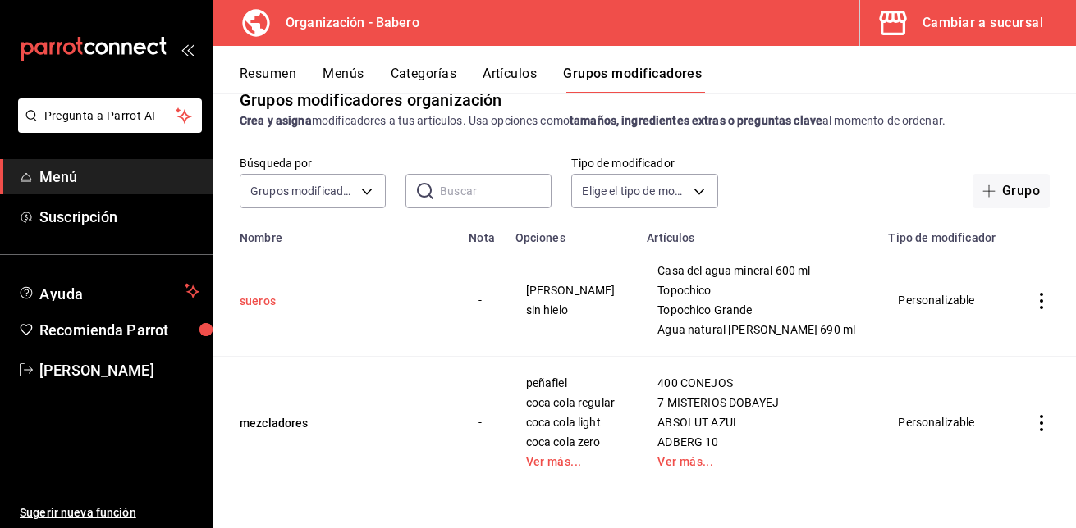
click at [253, 299] on button "sueros" at bounding box center [338, 301] width 197 height 16
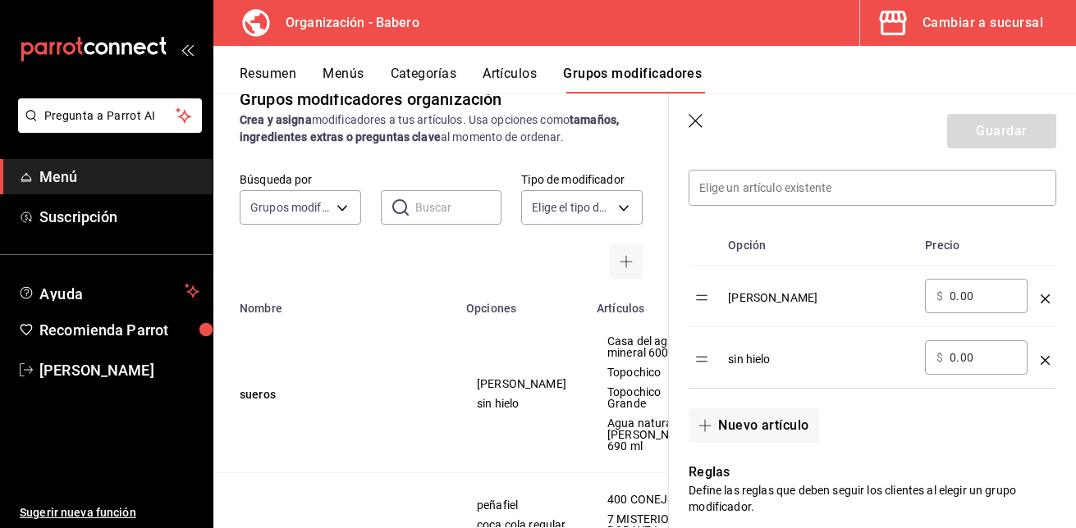
scroll to position [477, 0]
click at [966, 298] on input "0.00" at bounding box center [982, 295] width 66 height 16
click at [955, 295] on input "0.00" at bounding box center [982, 295] width 66 height 16
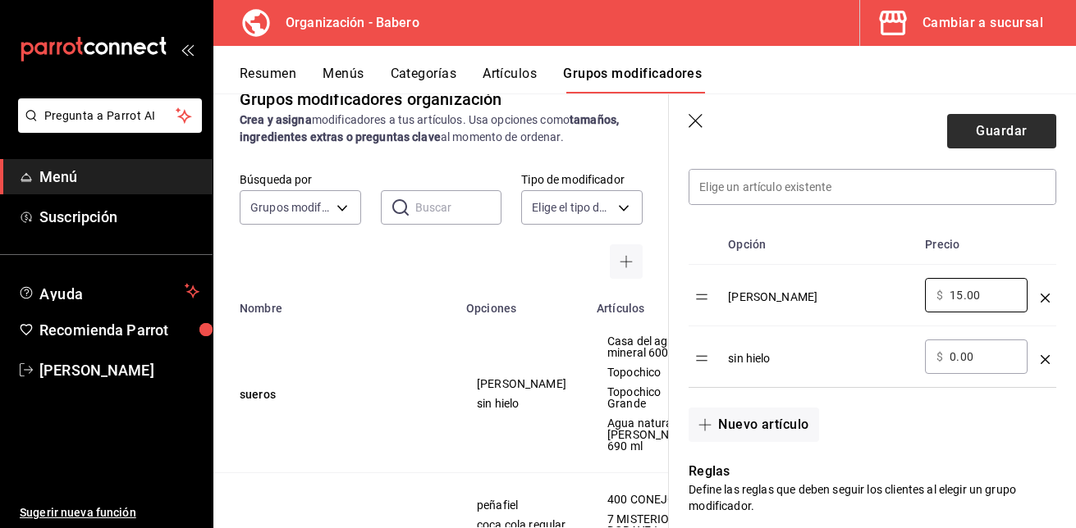
type input "15.00"
click at [998, 131] on button "Guardar" at bounding box center [1001, 131] width 109 height 34
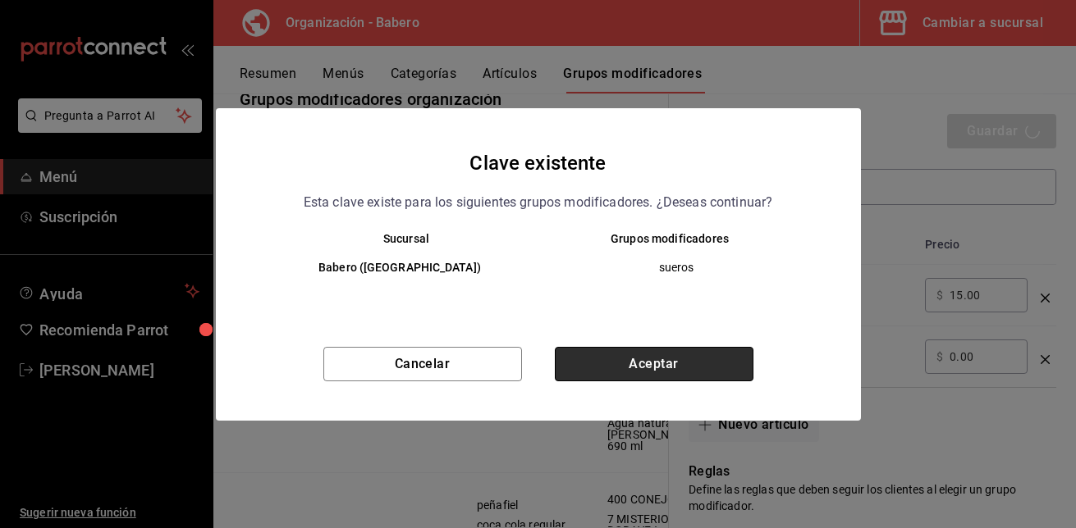
click at [664, 363] on button "Aceptar" at bounding box center [654, 364] width 199 height 34
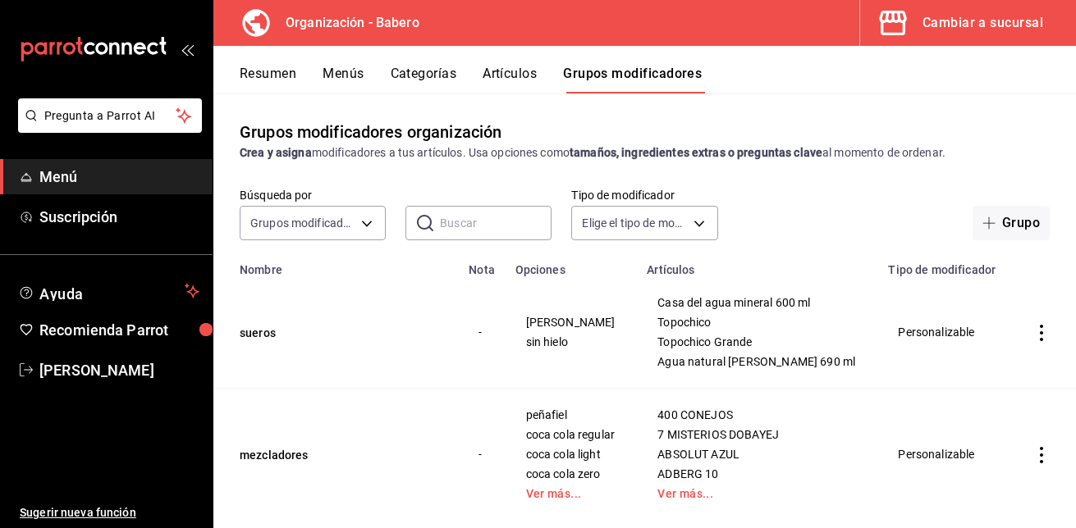
click at [354, 79] on button "Menús" at bounding box center [342, 80] width 41 height 28
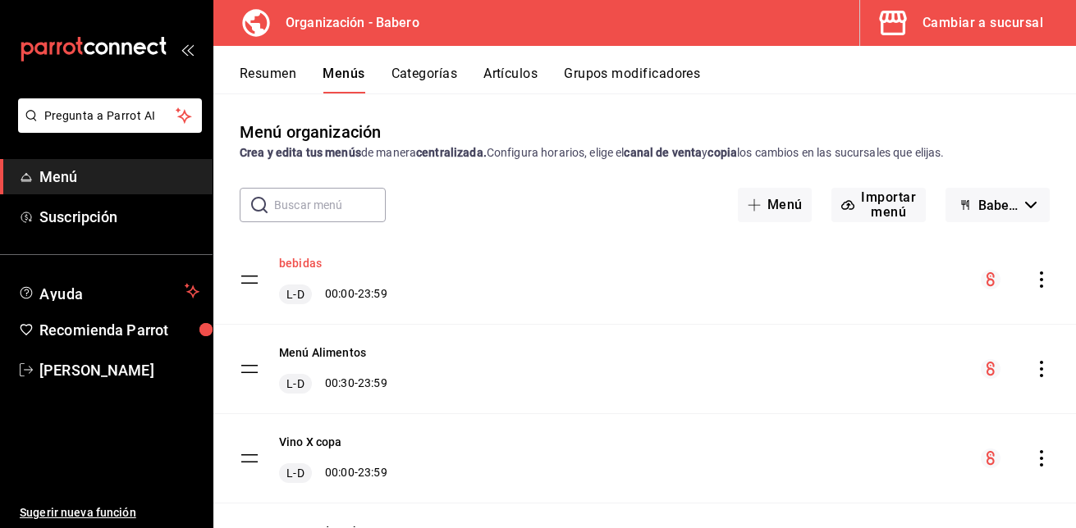
click at [296, 263] on button "bebidas" at bounding box center [300, 263] width 43 height 16
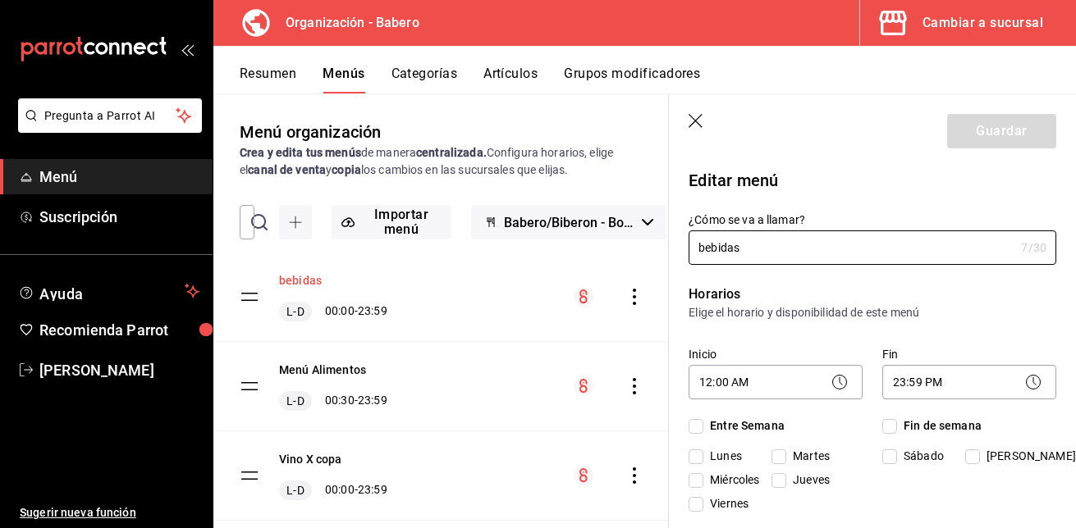
checkbox input "true"
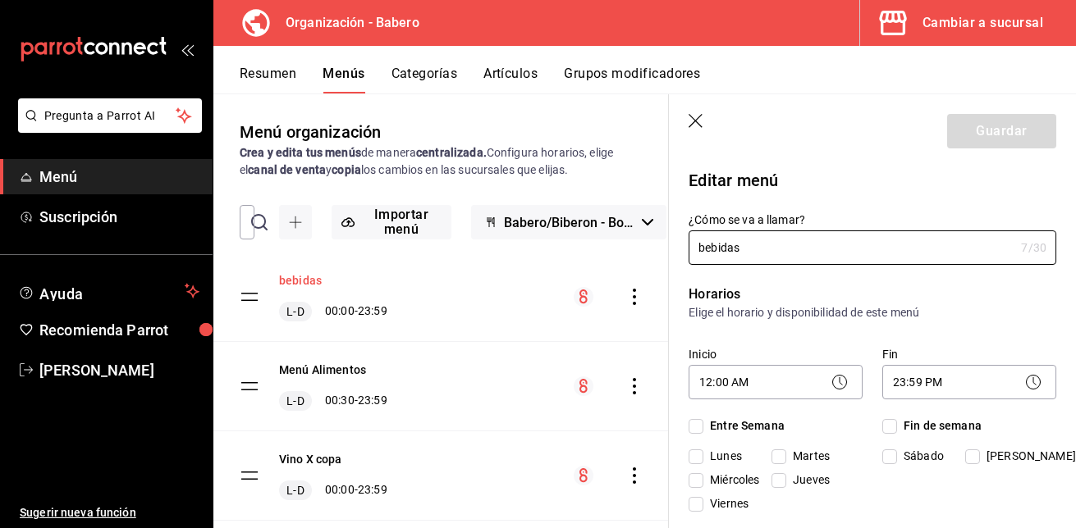
checkbox input "true"
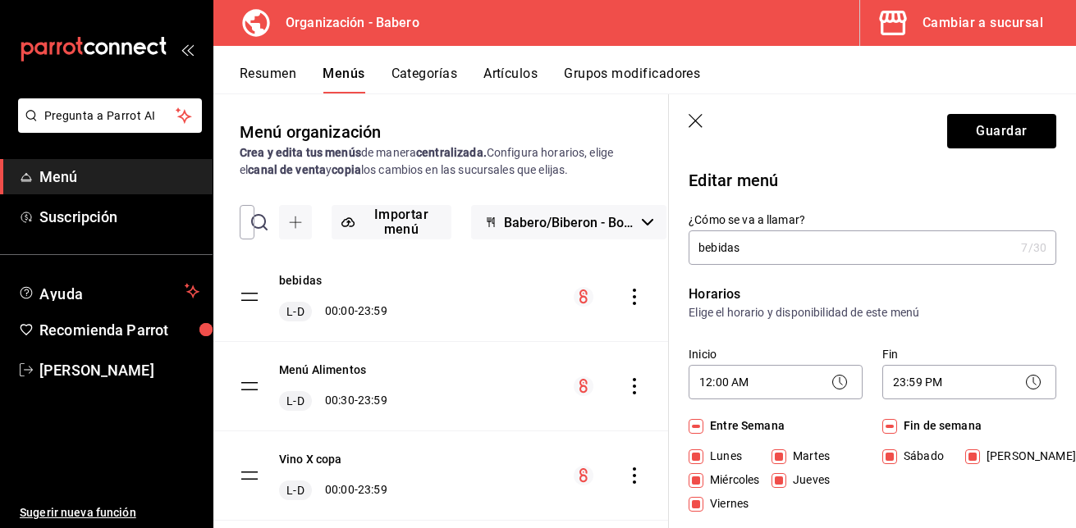
click at [697, 121] on icon "button" at bounding box center [696, 122] width 16 height 16
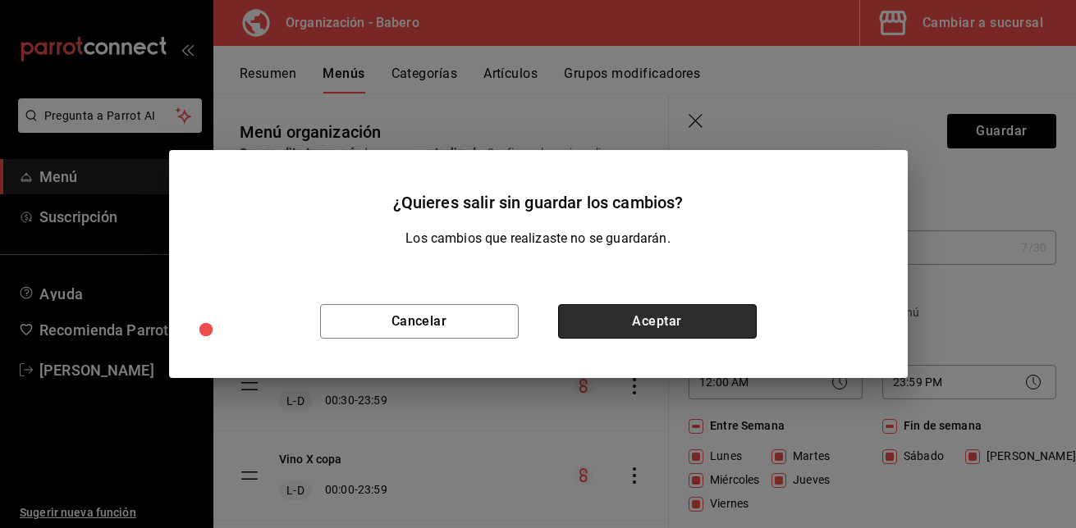
click at [660, 324] on button "Aceptar" at bounding box center [657, 321] width 199 height 34
checkbox input "false"
type input "1758750040579"
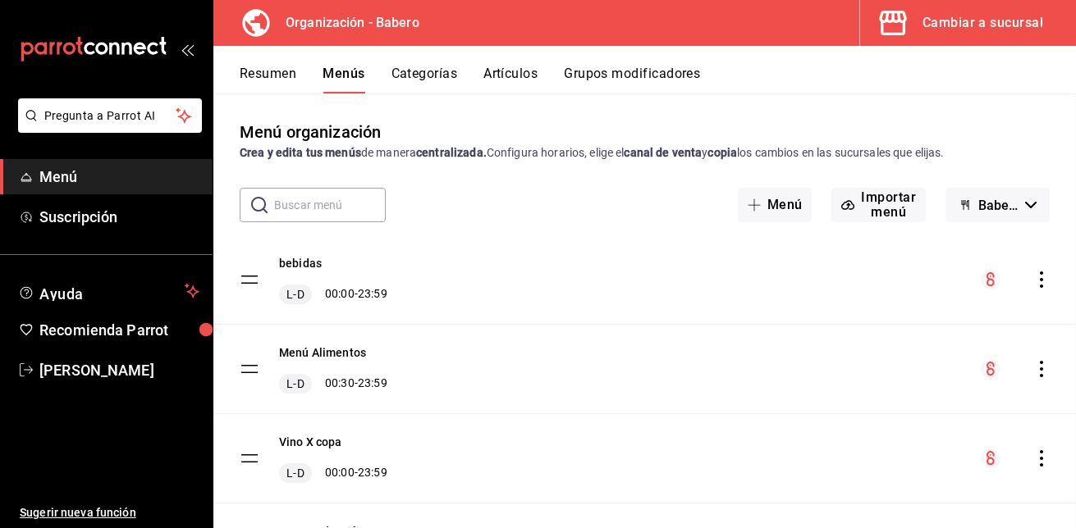
checkbox input "false"
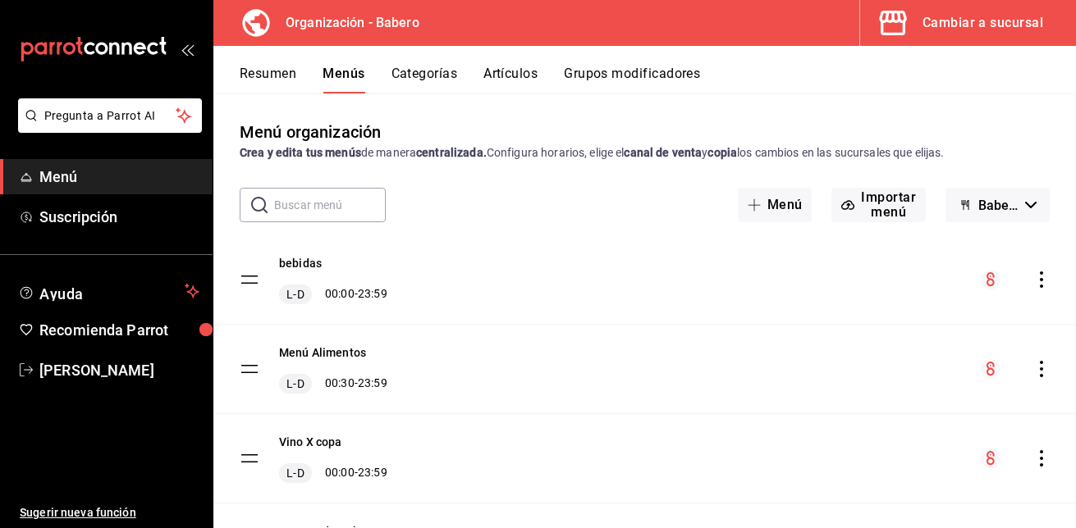
checkbox input "false"
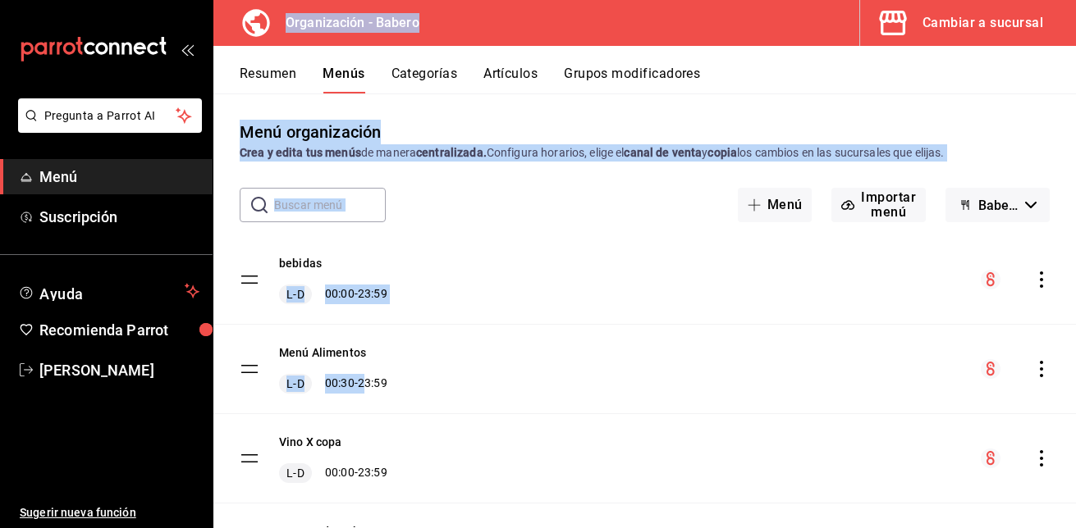
click at [146, 436] on div "Pregunta a Parrot AI Menú Suscripción Ayuda Recomienda Parrot [PERSON_NAME] Sug…" at bounding box center [538, 264] width 1076 height 528
click at [628, 261] on div "bebidas [PERSON_NAME] 00:00 - 23:59" at bounding box center [644, 279] width 862 height 89
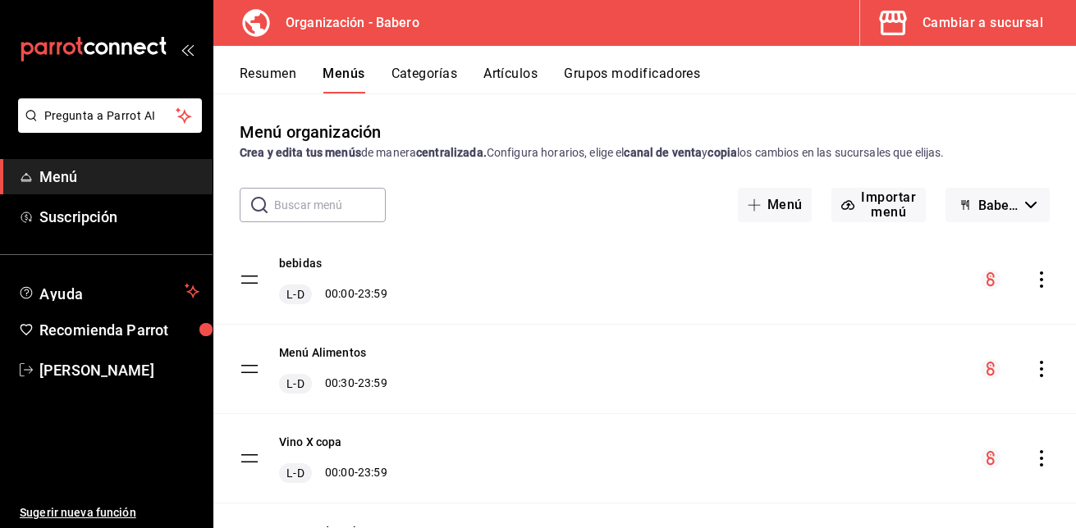
click at [1033, 283] on icon "actions" at bounding box center [1041, 280] width 16 height 16
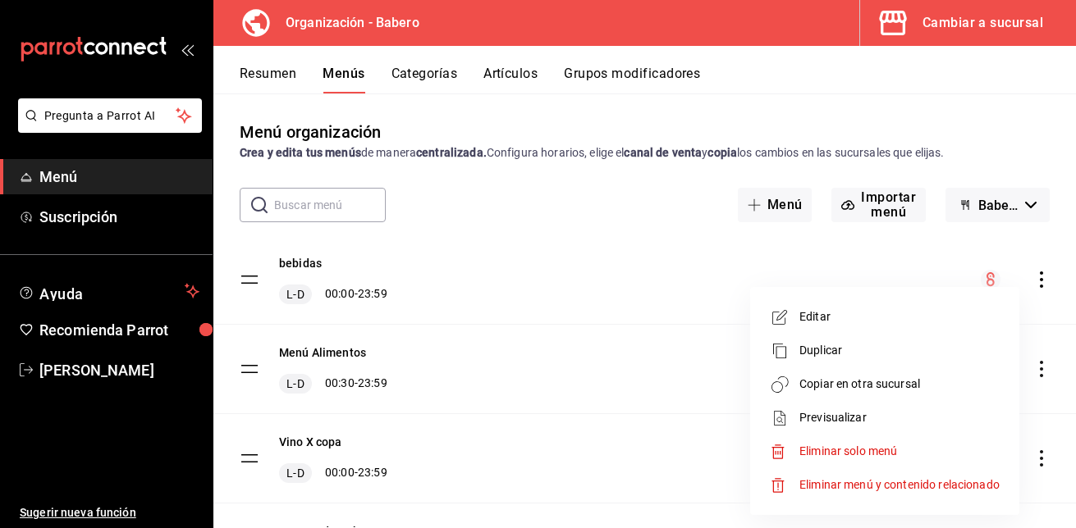
click at [882, 376] on span "Copiar en otra sucursal" at bounding box center [899, 384] width 200 height 17
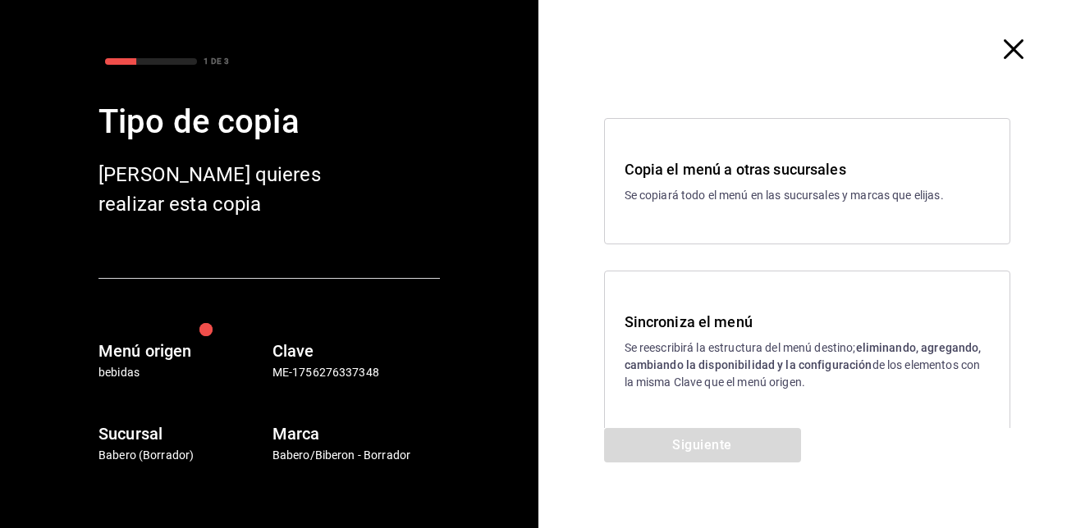
click at [671, 314] on h3 "Sincroniza el menú" at bounding box center [807, 322] width 366 height 22
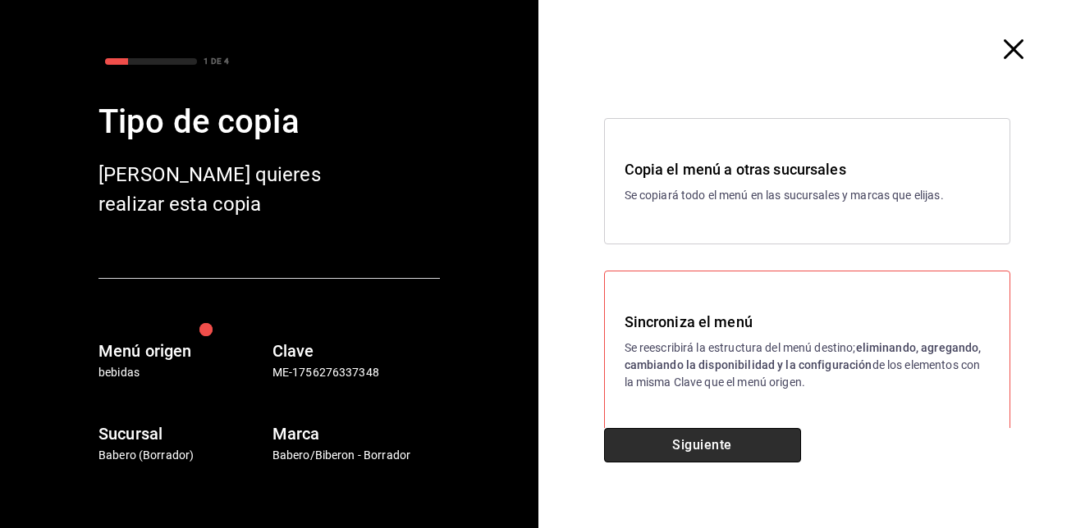
click at [670, 435] on button "Siguiente" at bounding box center [702, 445] width 197 height 34
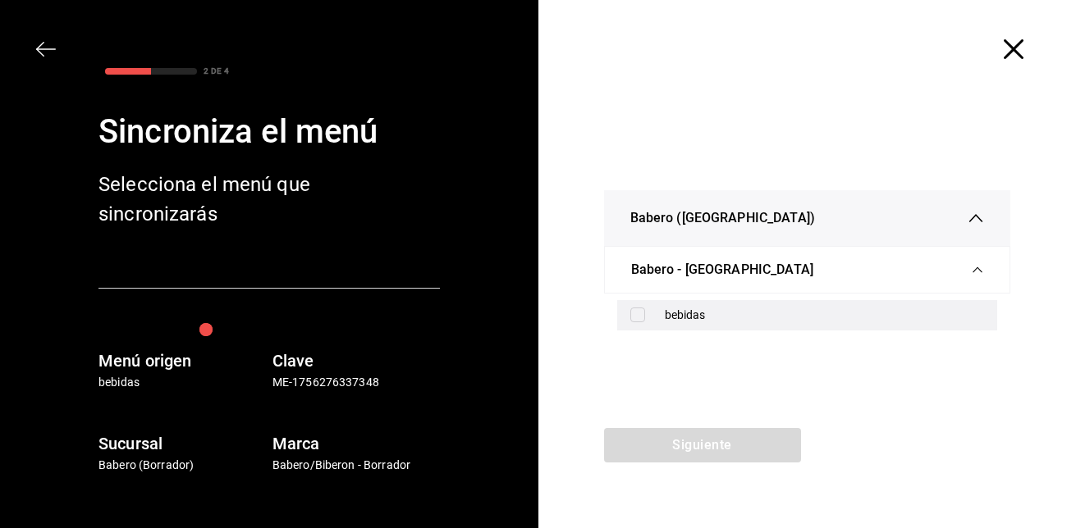
click at [641, 322] on input "checkbox" at bounding box center [637, 315] width 15 height 15
checkbox input "true"
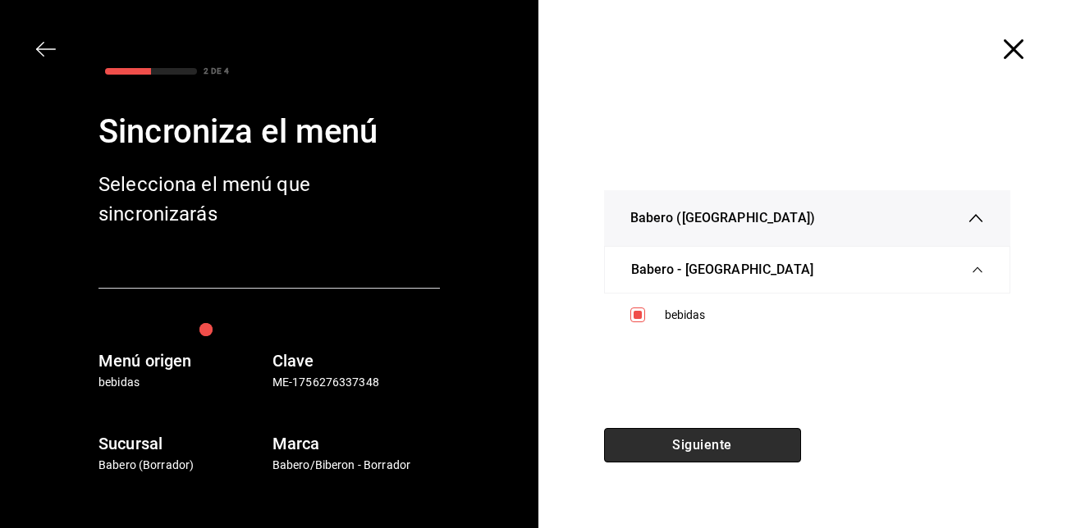
click at [669, 437] on button "Siguiente" at bounding box center [702, 445] width 197 height 34
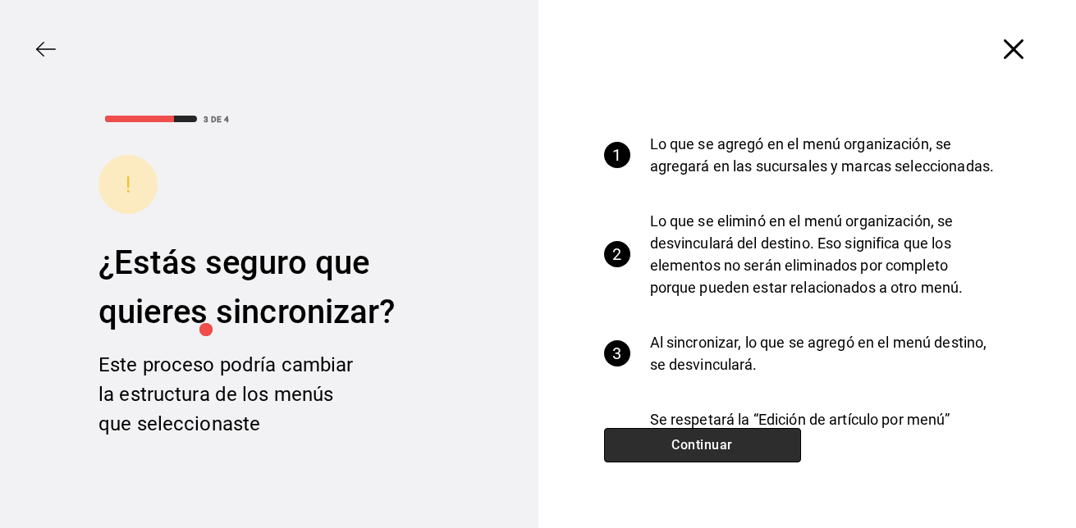
click at [669, 437] on button "Continuar" at bounding box center [702, 445] width 197 height 34
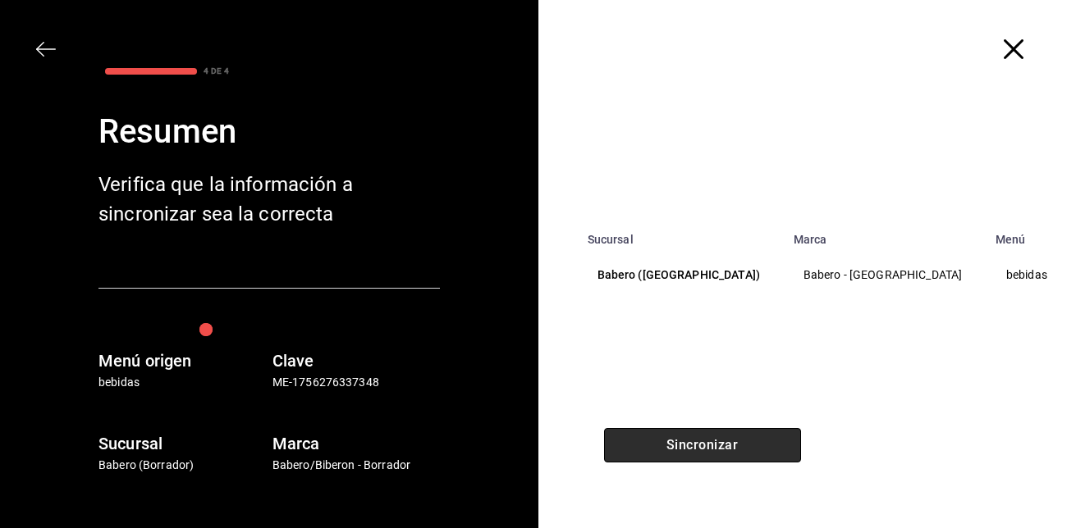
click at [669, 437] on button "Sincronizar" at bounding box center [702, 445] width 197 height 34
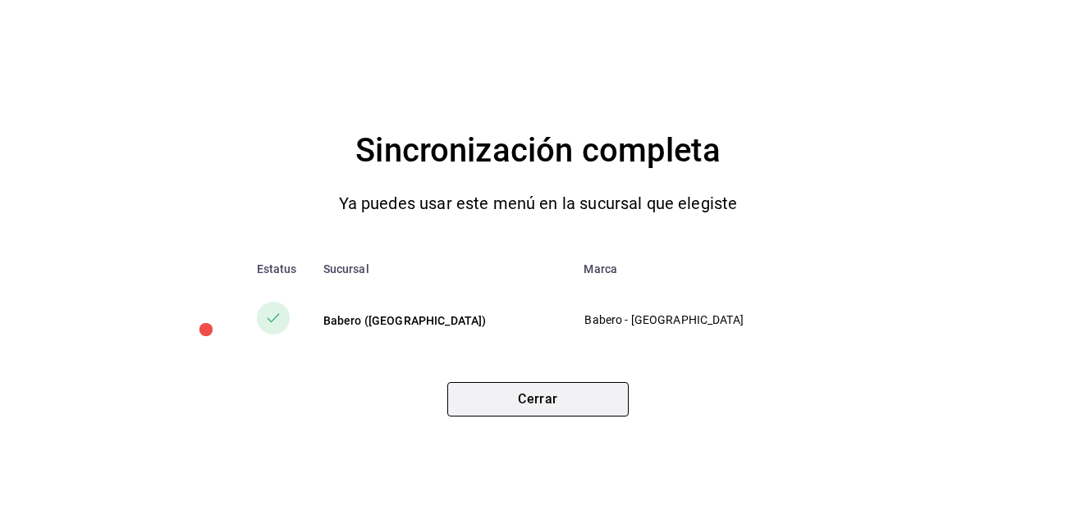
click at [546, 394] on button "Cerrar" at bounding box center [537, 399] width 181 height 34
